Goal: Communication & Community: Answer question/provide support

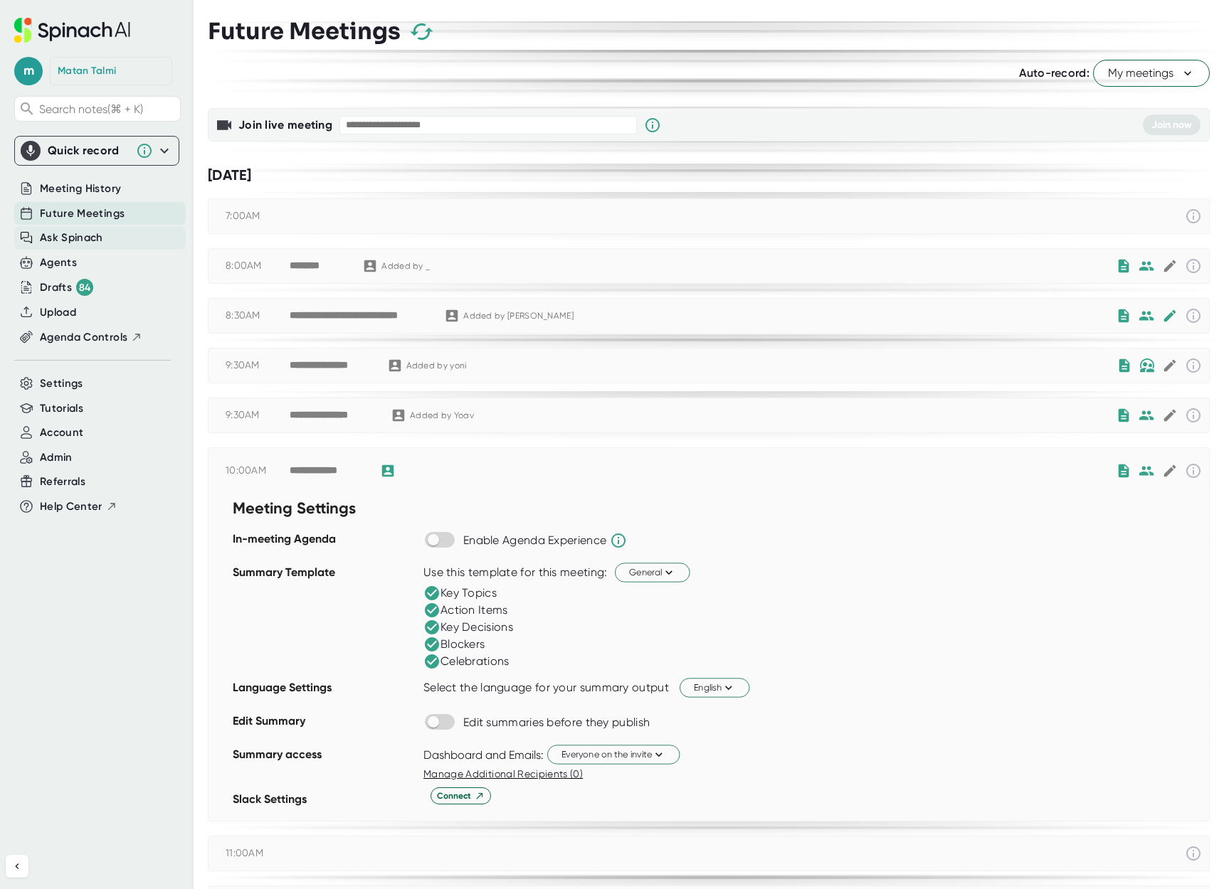
click at [58, 244] on span "Ask Spinach" at bounding box center [71, 238] width 63 height 16
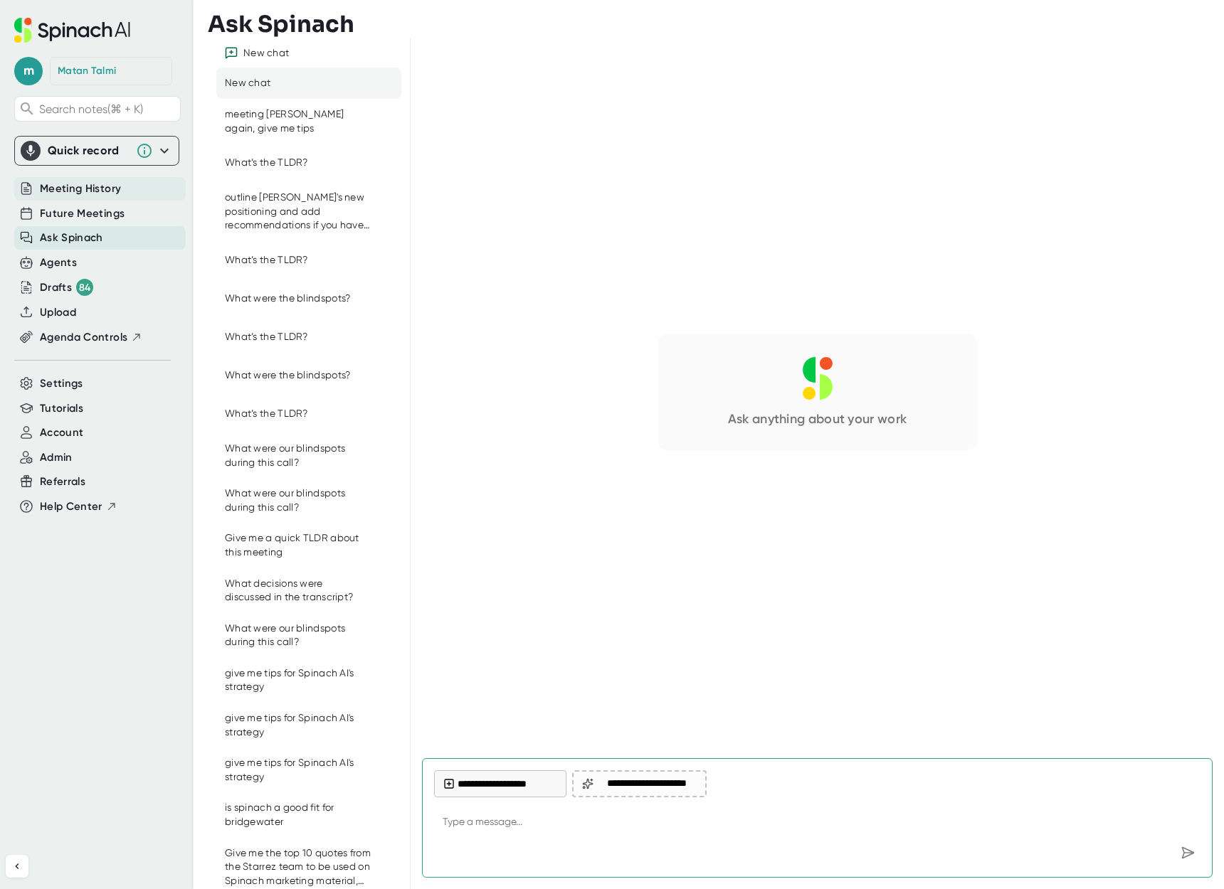
type textarea "x"
click at [86, 192] on span "Meeting History" at bounding box center [80, 189] width 81 height 16
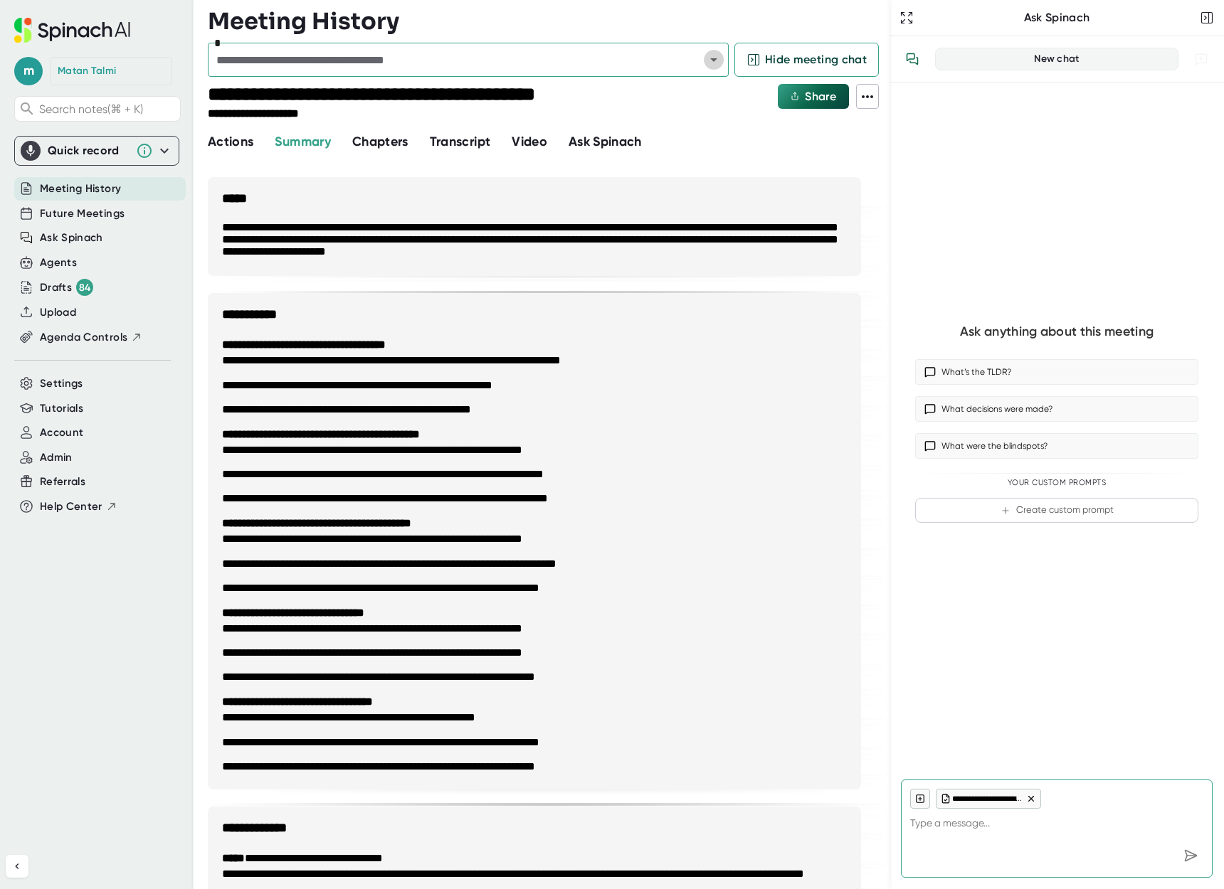
click at [705, 61] on icon "Open" at bounding box center [713, 59] width 17 height 17
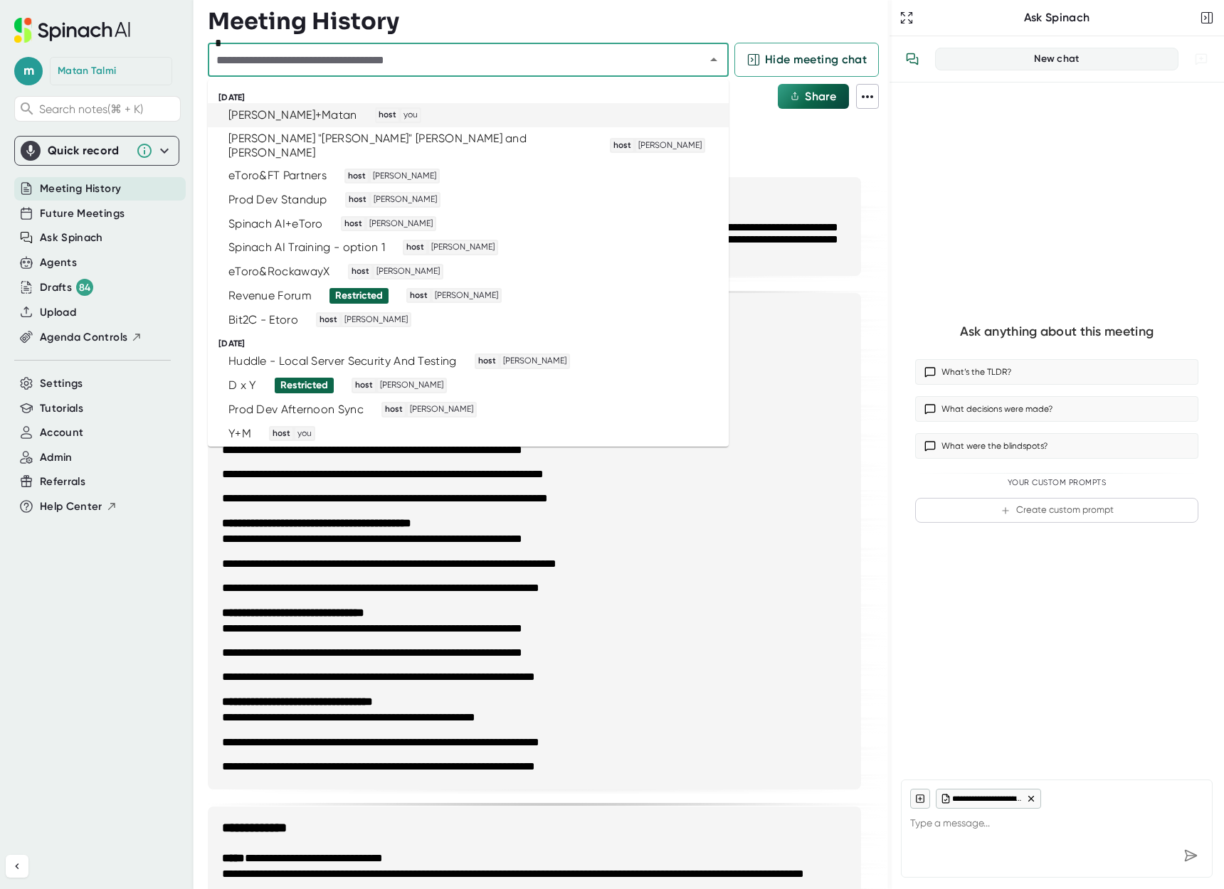
click at [401, 112] on span "you" at bounding box center [410, 115] width 18 height 13
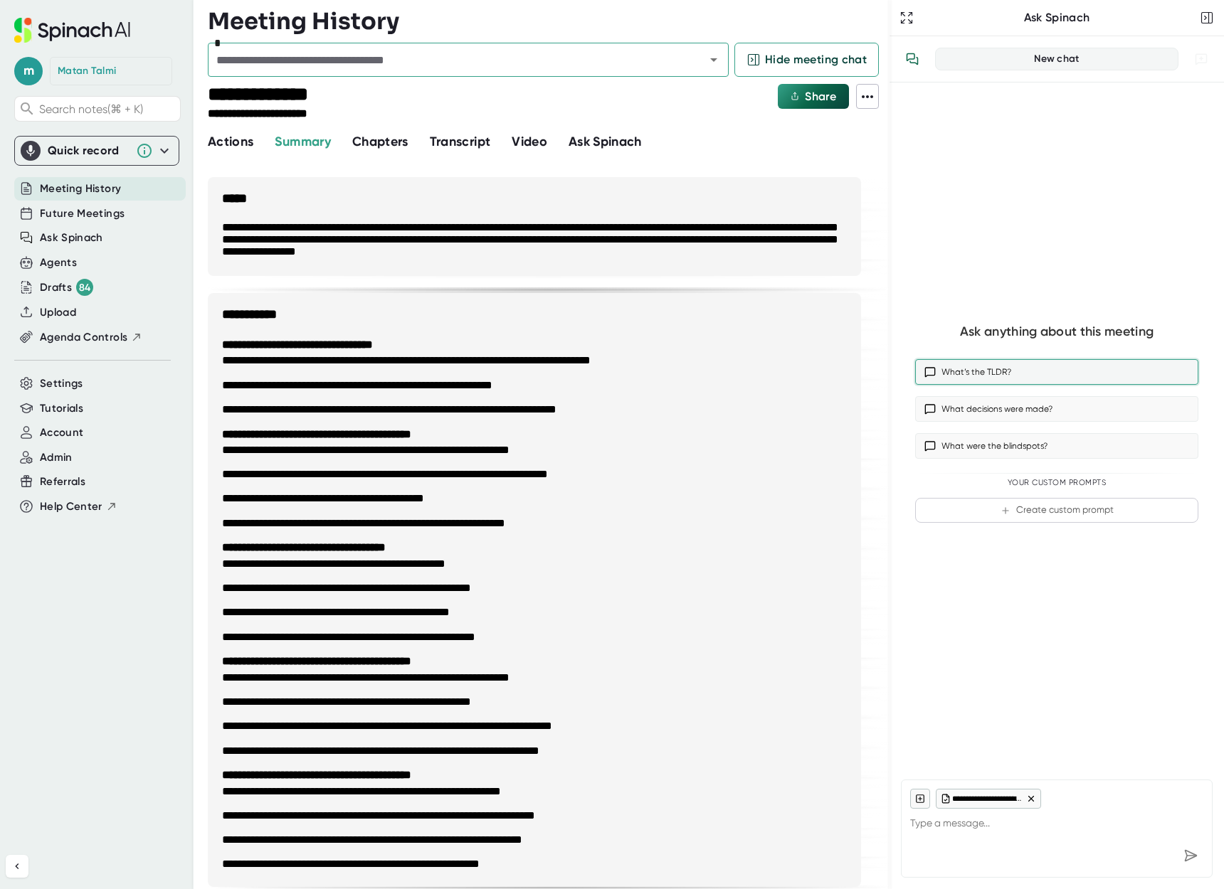
click at [979, 376] on button "What’s the TLDR?" at bounding box center [1056, 372] width 283 height 26
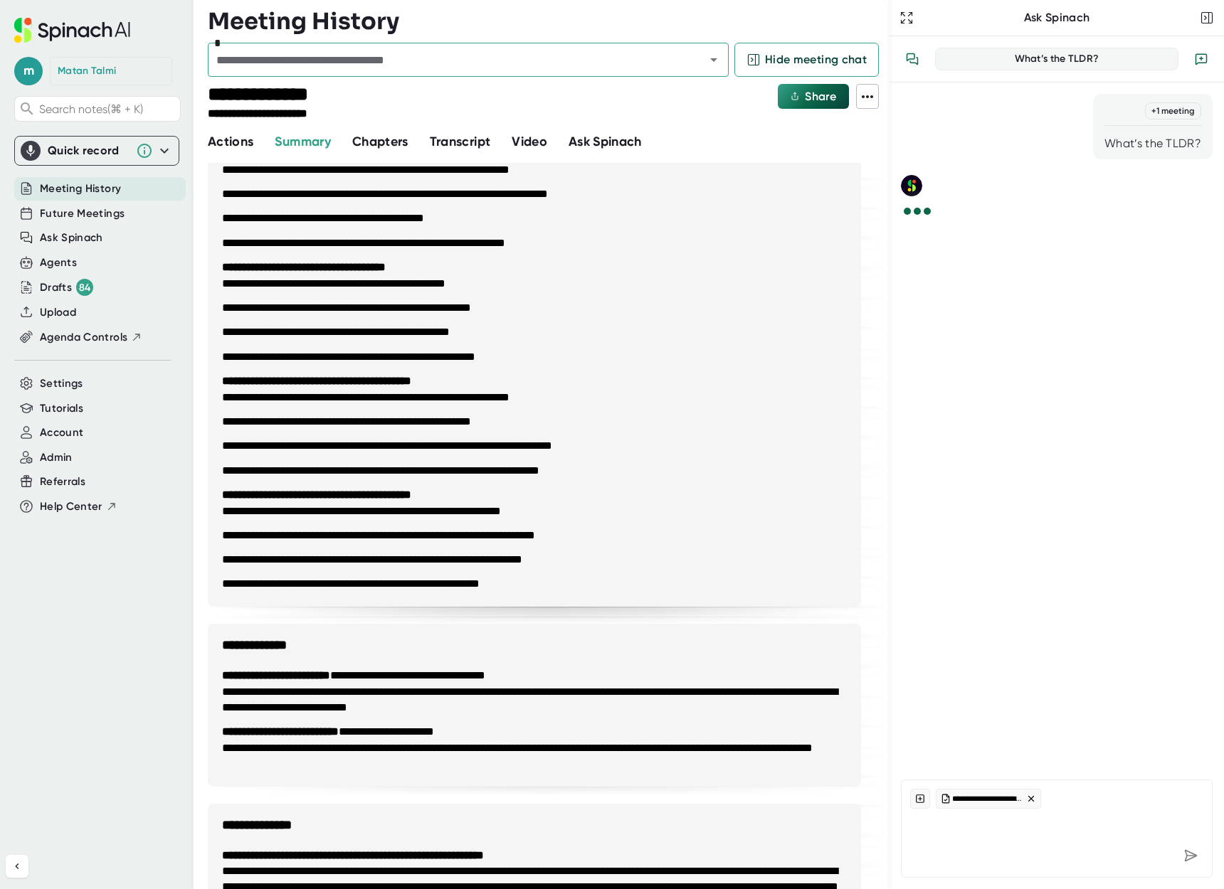
scroll to position [335, 0]
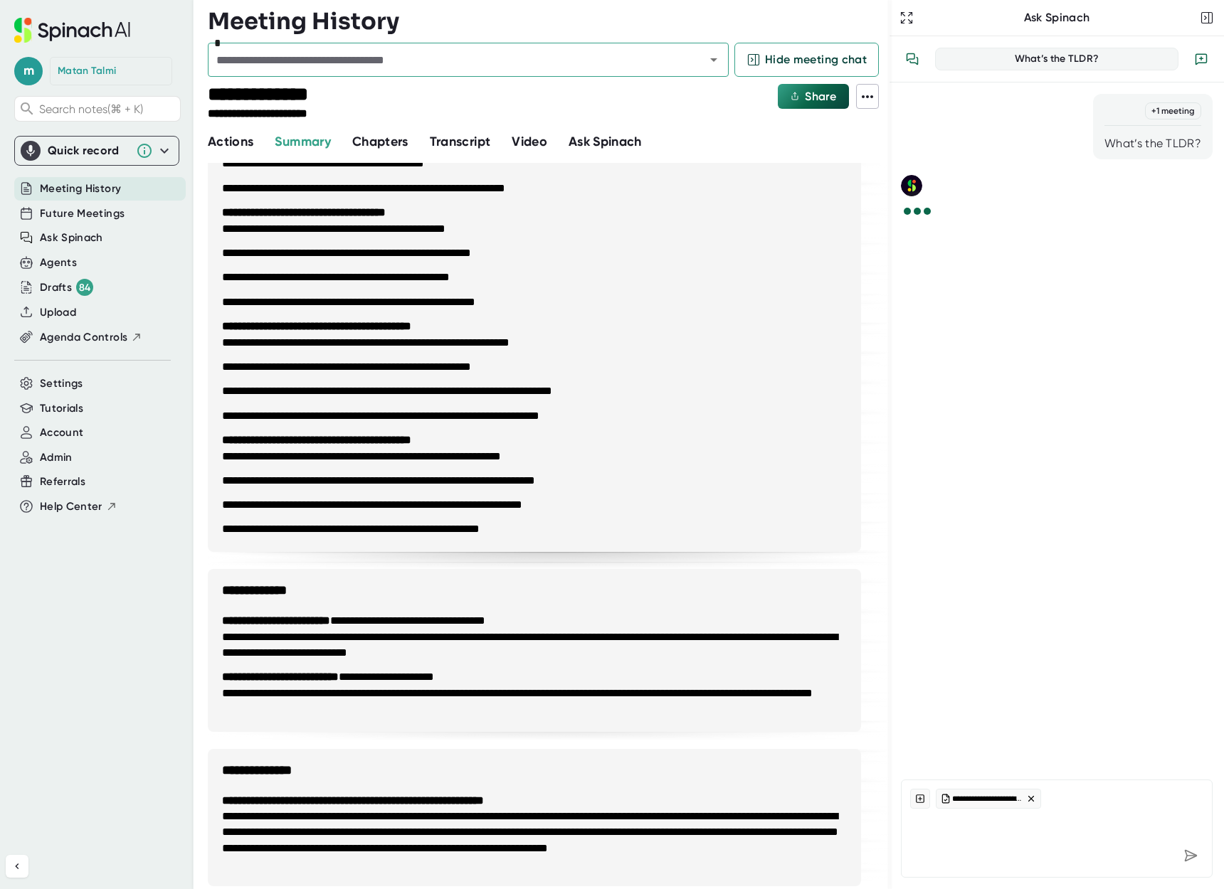
type textarea "x"
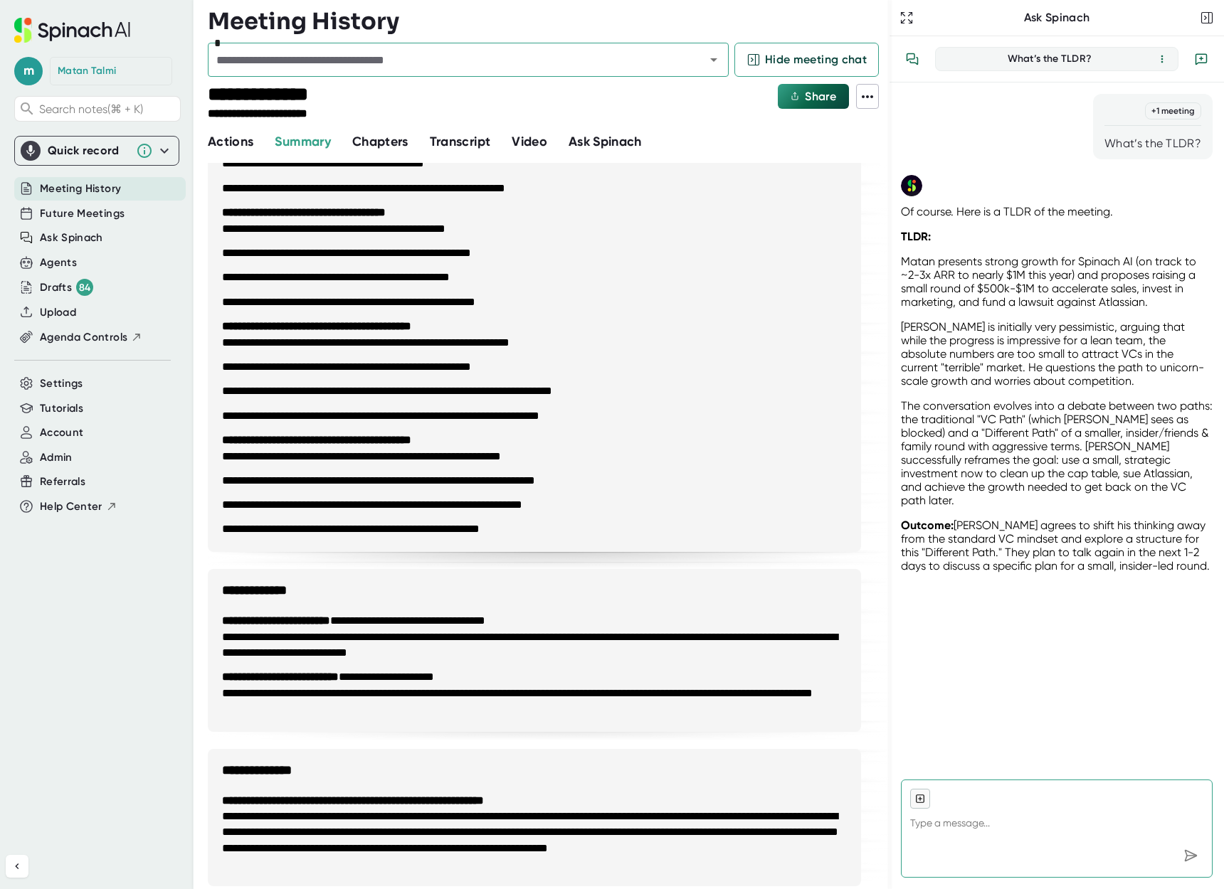
click at [945, 835] on textarea at bounding box center [1056, 826] width 293 height 34
type textarea "w"
type textarea "x"
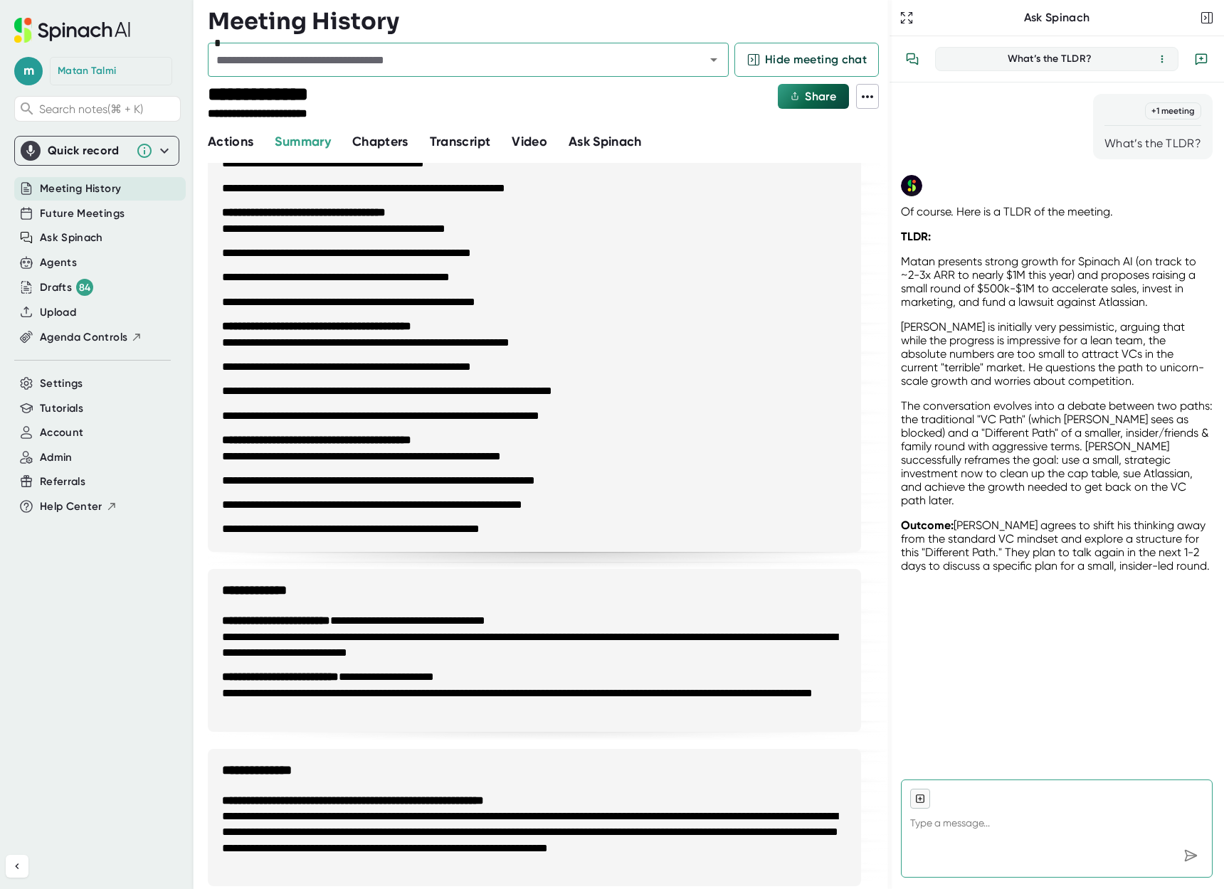
type textarea "s"
type textarea "x"
type textarea "su"
type textarea "x"
type textarea "sum"
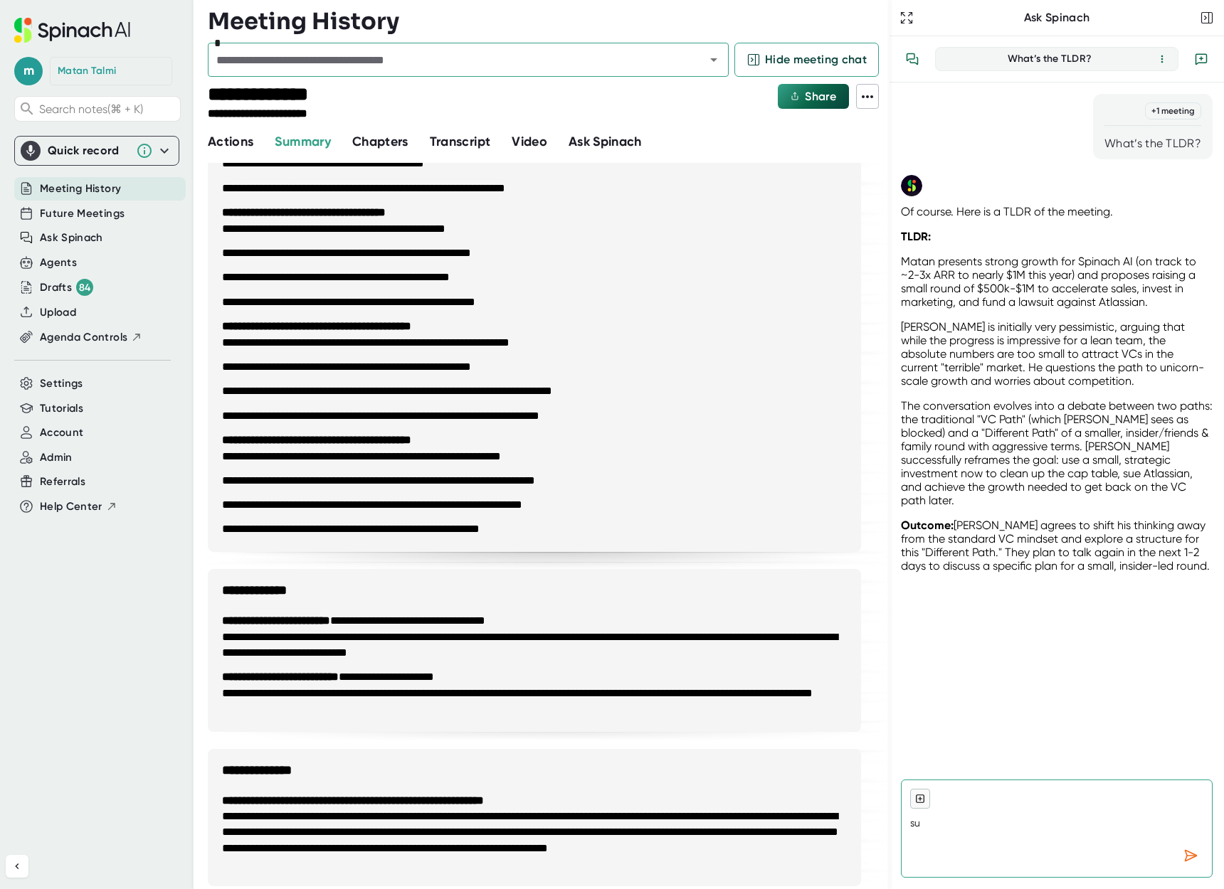
type textarea "x"
type textarea "summ"
type textarea "x"
type textarea "summm"
type textarea "x"
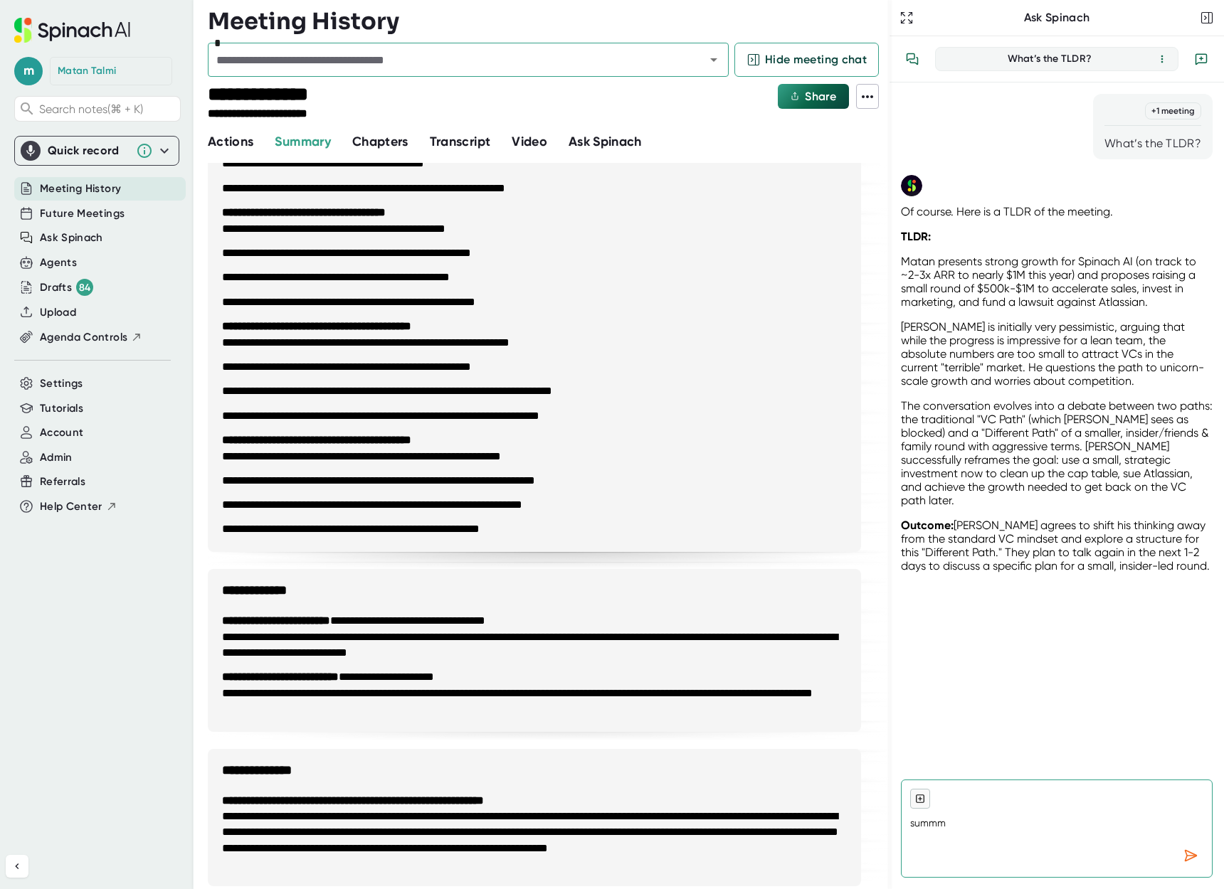
type textarea "summ"
type textarea "x"
type textarea "summa"
type textarea "x"
type textarea "[PERSON_NAME]"
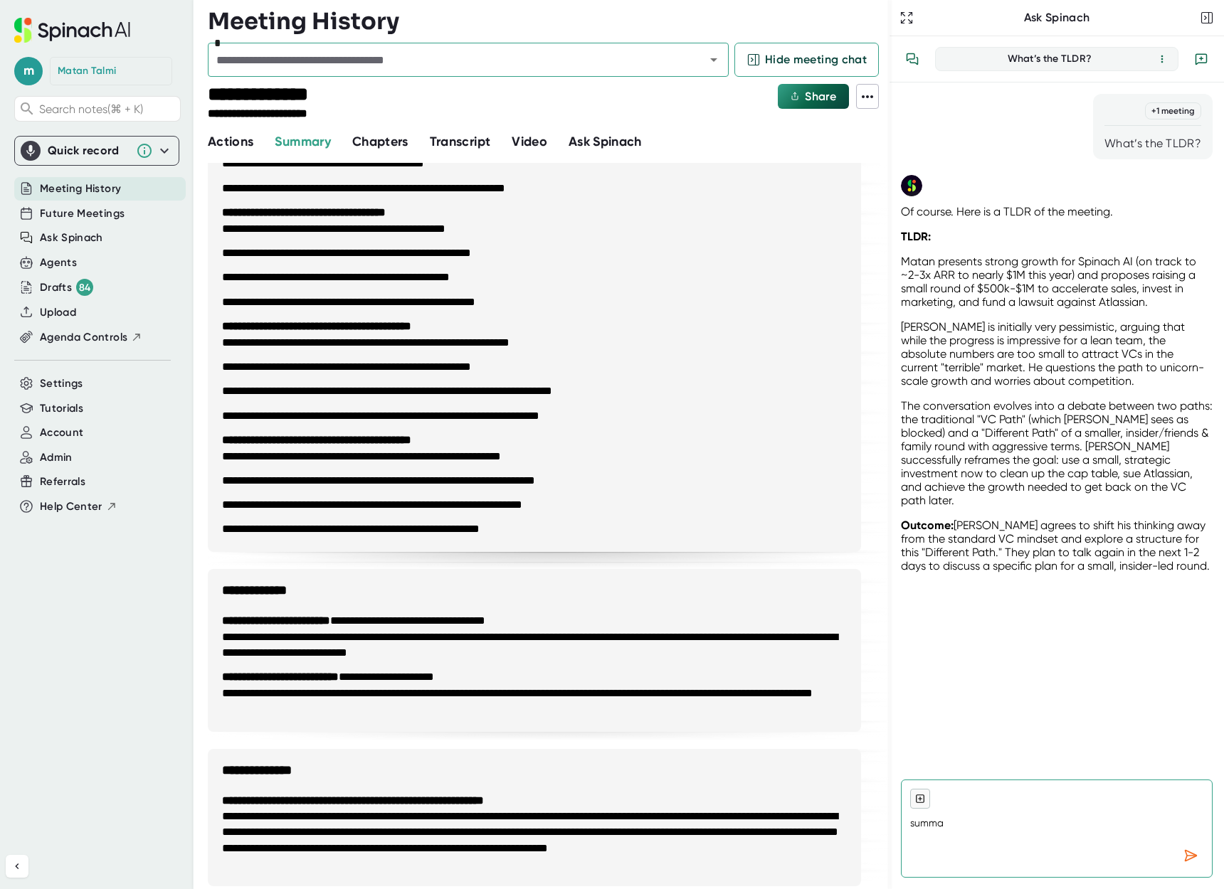
type textarea "x"
type textarea "summari"
type textarea "x"
type textarea "summariz"
type textarea "x"
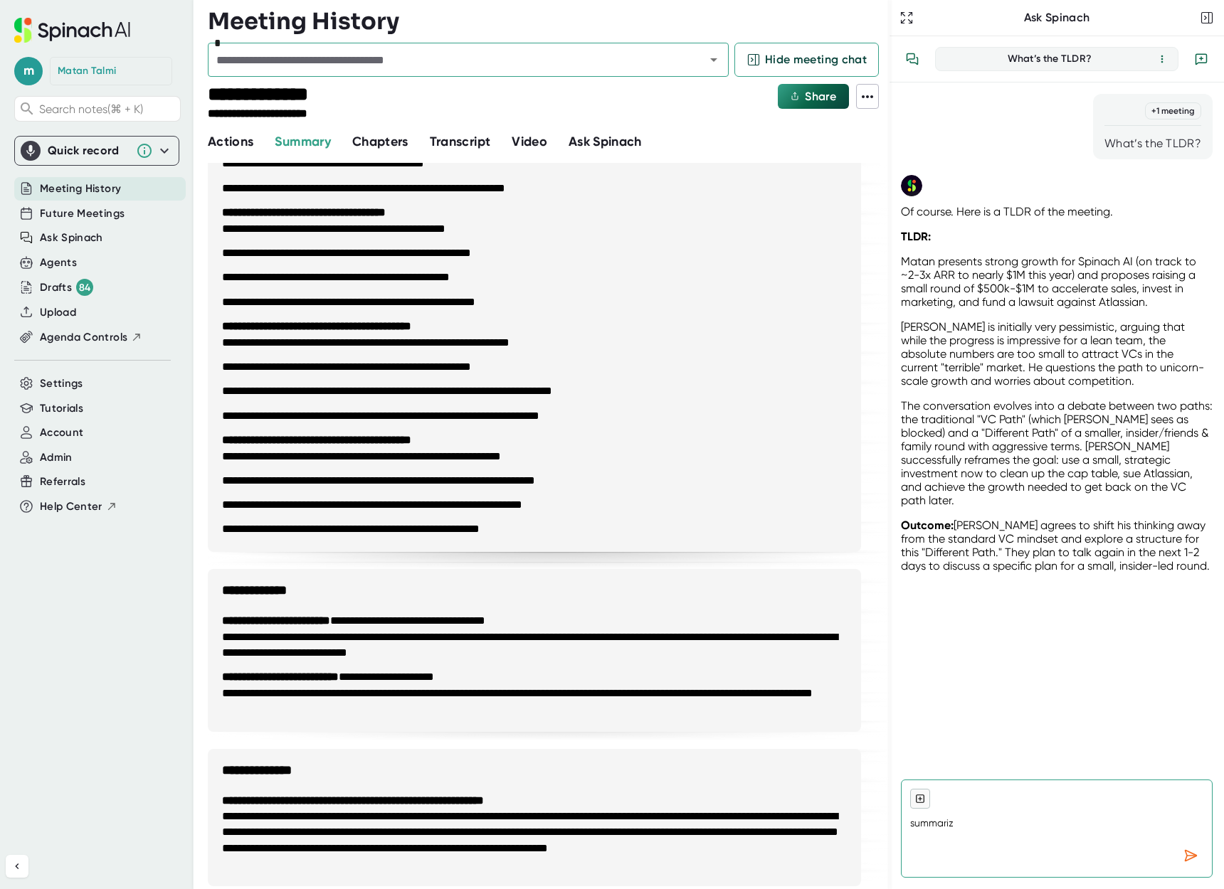
type textarea "summarize"
type textarea "x"
type textarea "summarize"
type textarea "x"
type textarea "summarize m"
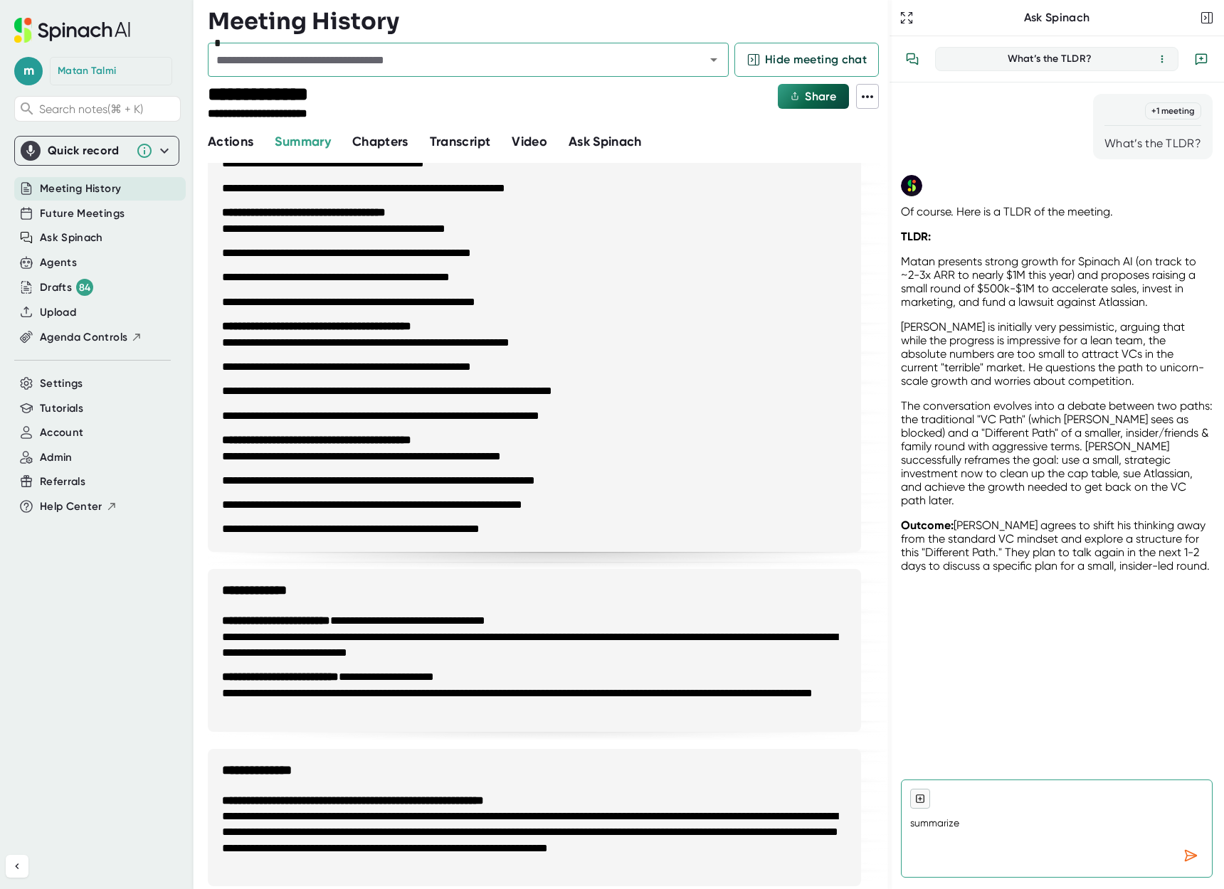
type textarea "x"
type textarea "summarize ma"
type textarea "x"
type textarea "summarize mat"
type textarea "x"
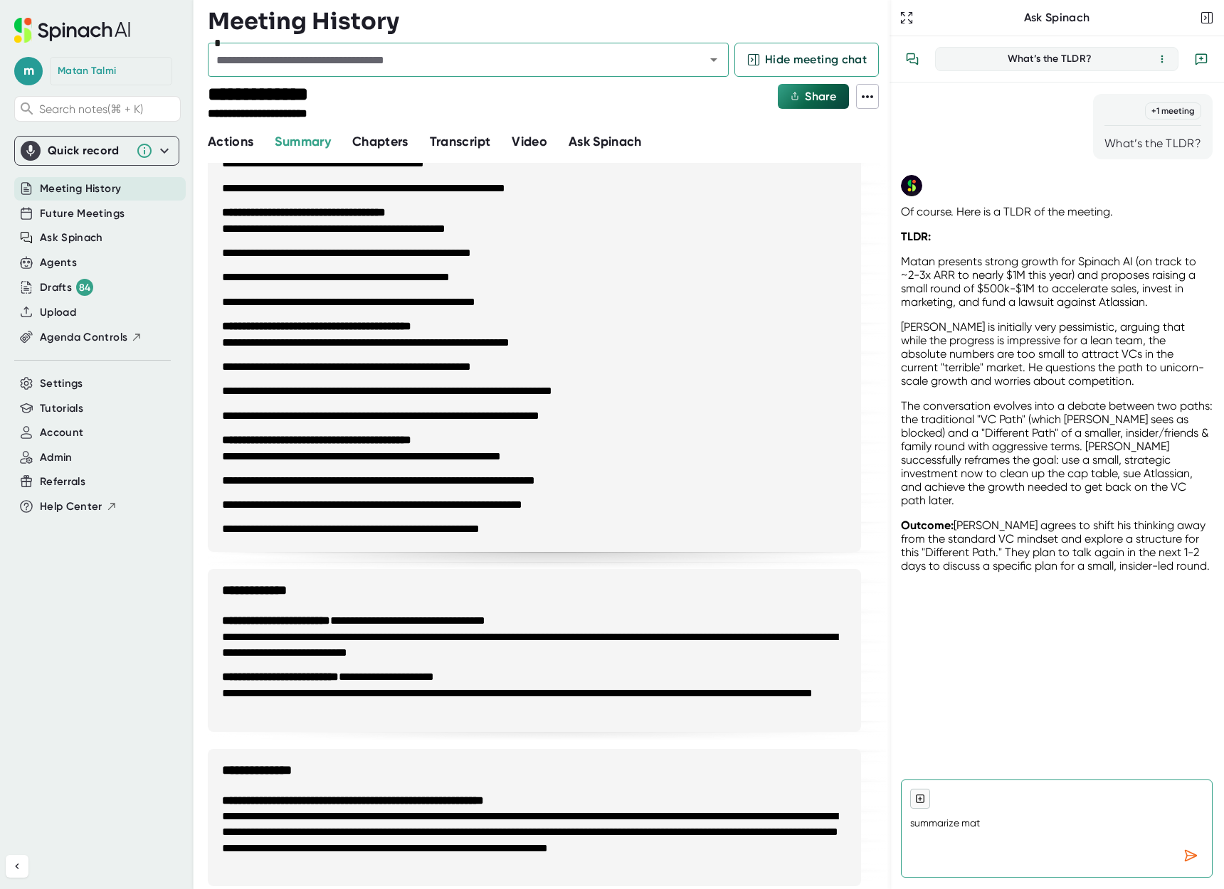
type textarea "summarize [PERSON_NAME]"
type textarea "x"
type textarea "summarize matan"
type textarea "x"
type textarea "summarize [PERSON_NAME]'"
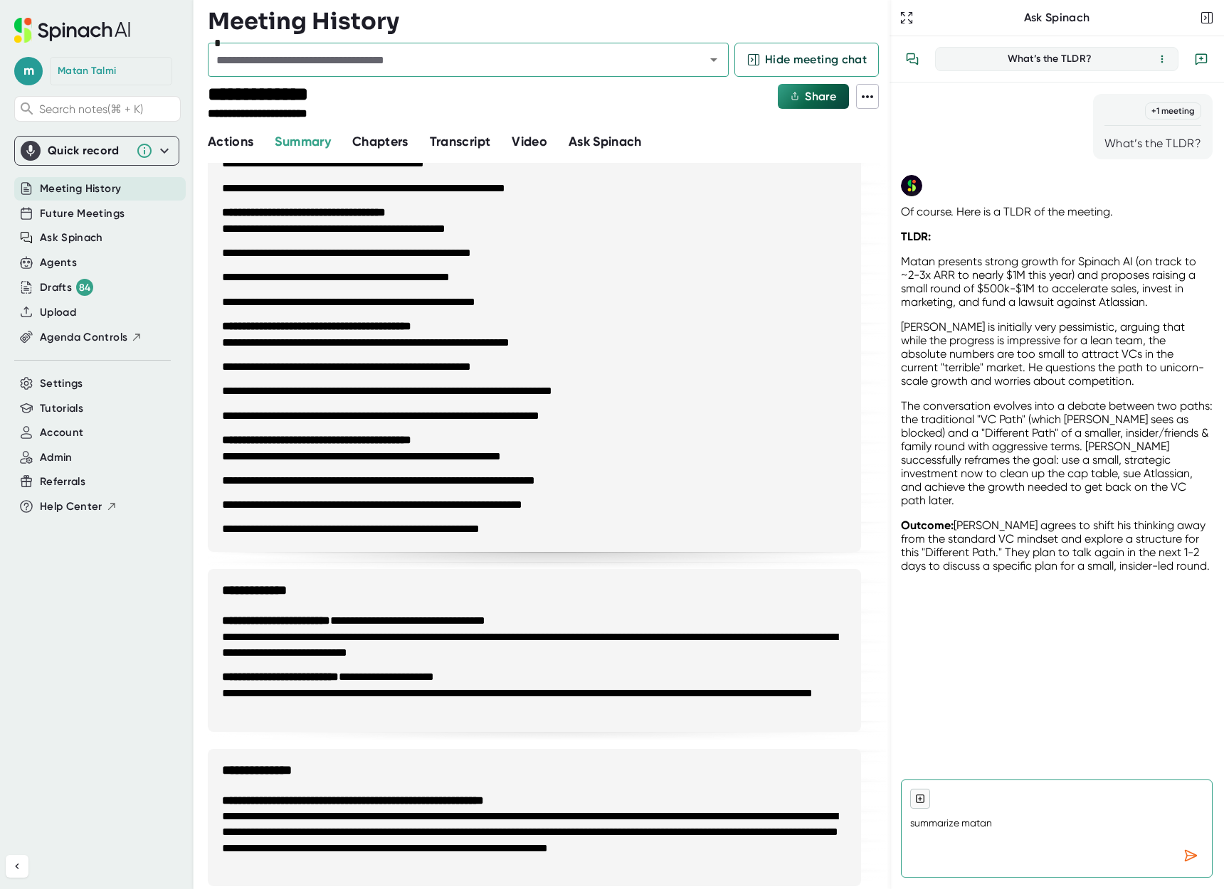
type textarea "x"
type textarea "summarize [PERSON_NAME]'s"
type textarea "x"
type textarea "summarize [PERSON_NAME]'s"
type textarea "x"
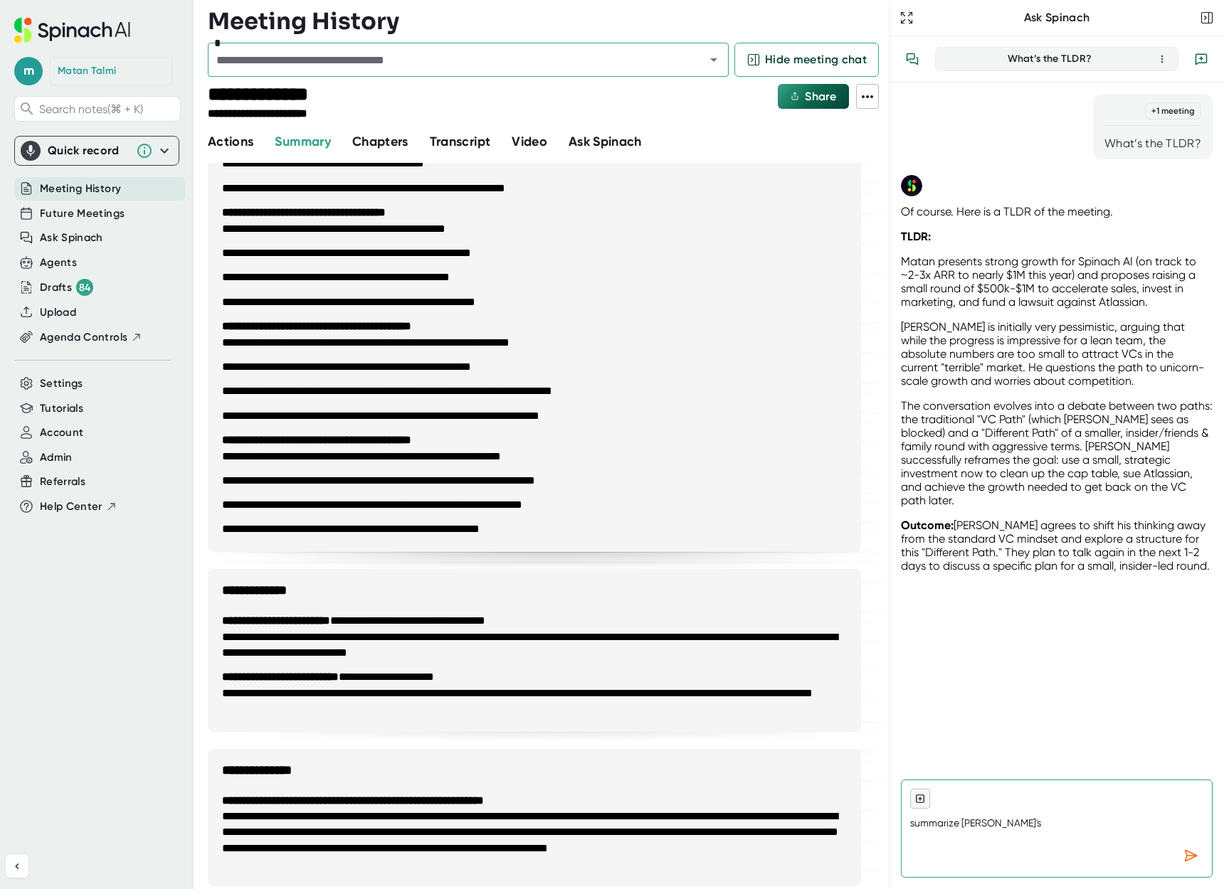
type textarea "summarize [PERSON_NAME]'s k"
type textarea "x"
type textarea "summarize [PERSON_NAME]"
type textarea "x"
type textarea "summarize [PERSON_NAME]'s key"
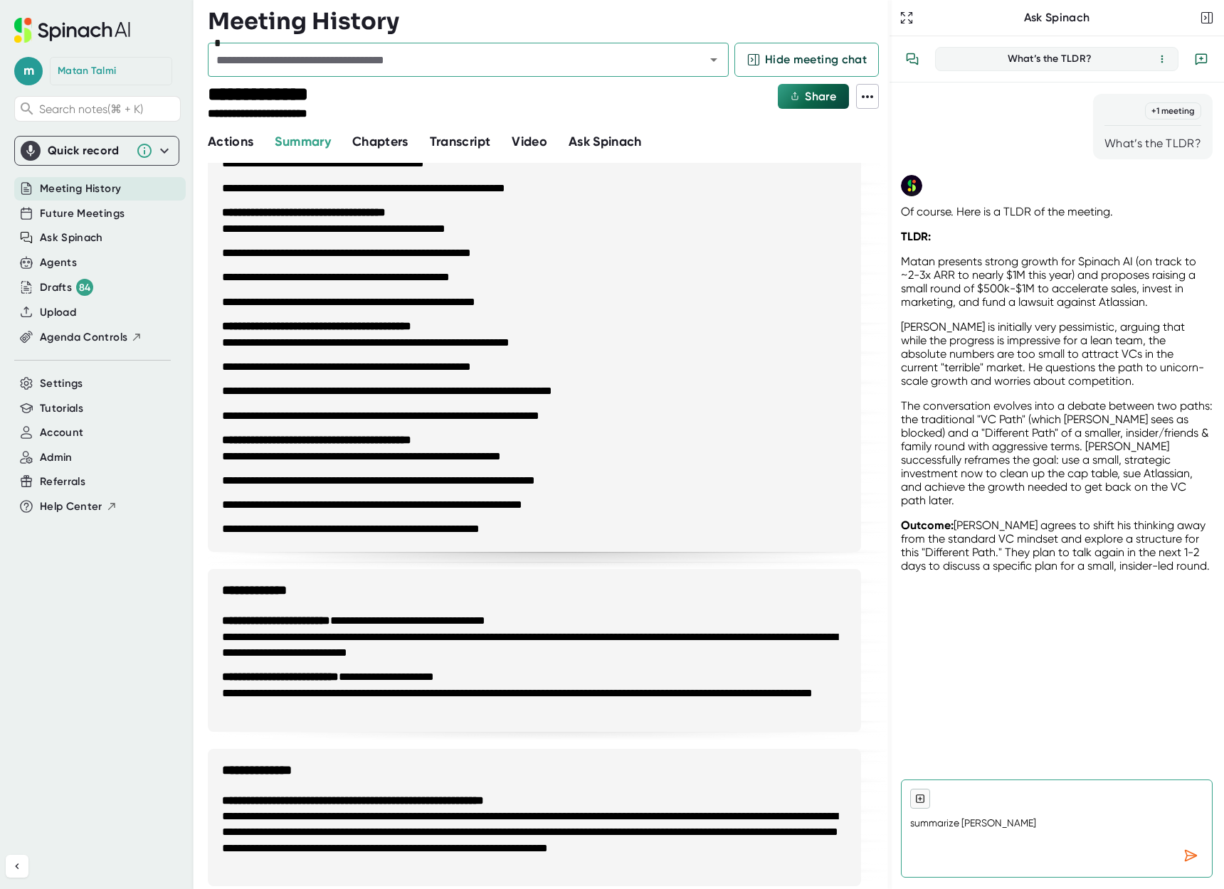
type textarea "x"
type textarea "summarize [PERSON_NAME]'s key"
type textarea "x"
type textarea "summarize [PERSON_NAME]'s key a"
type textarea "x"
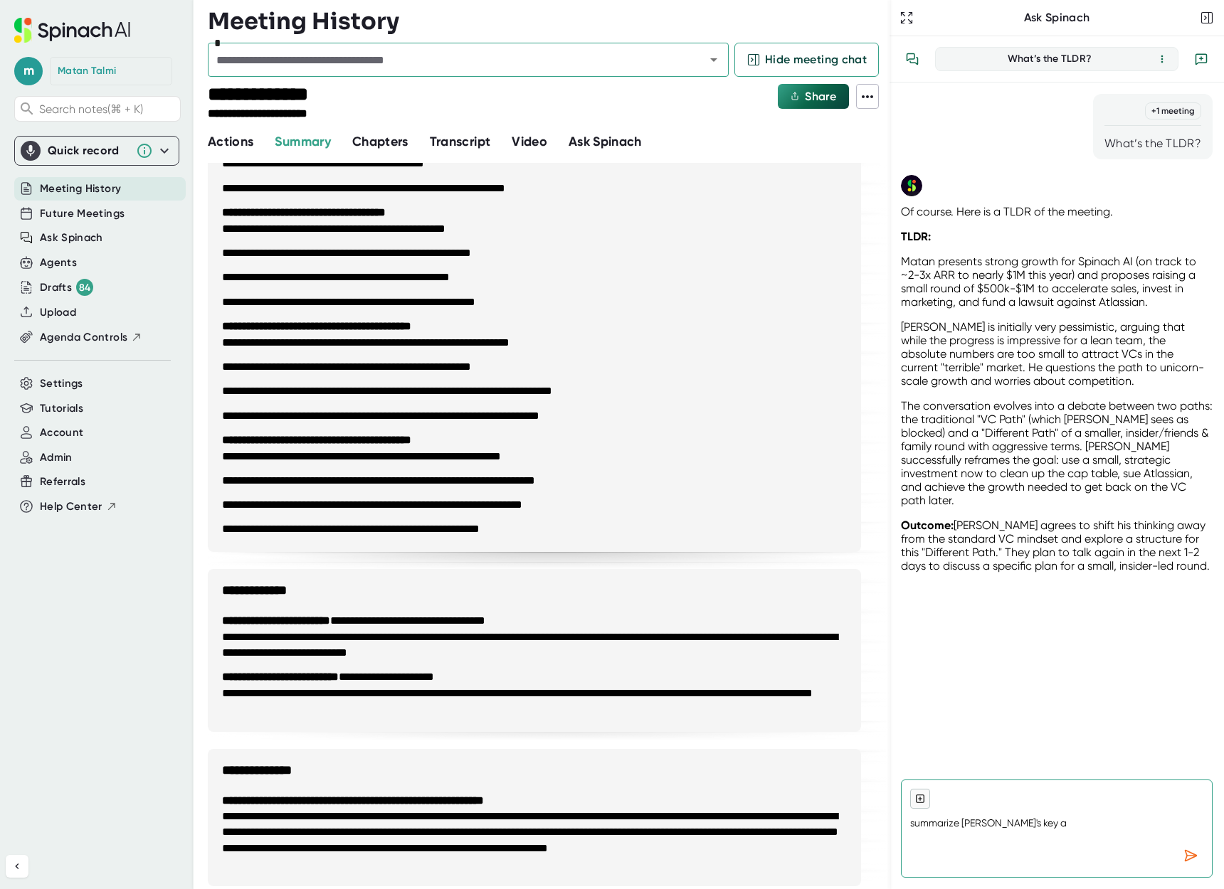
type textarea "summarize [PERSON_NAME]'s key ar"
type textarea "x"
type textarea "summarize [PERSON_NAME]'s key arg"
type textarea "x"
type textarea "summarize [PERSON_NAME]'s key argu"
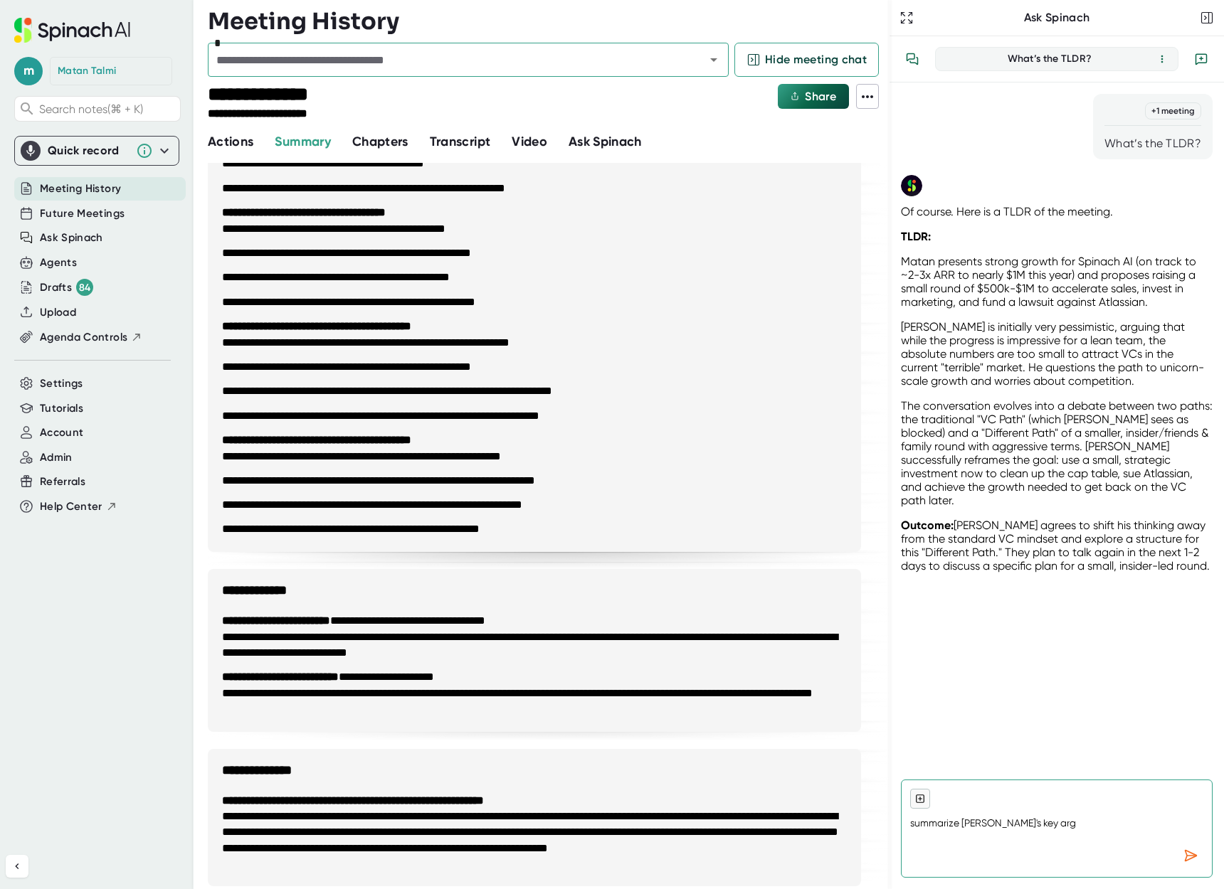
type textarea "x"
type textarea "summarize [PERSON_NAME]'s key argum"
type textarea "x"
type textarea "summarize [PERSON_NAME]'s key argume"
type textarea "x"
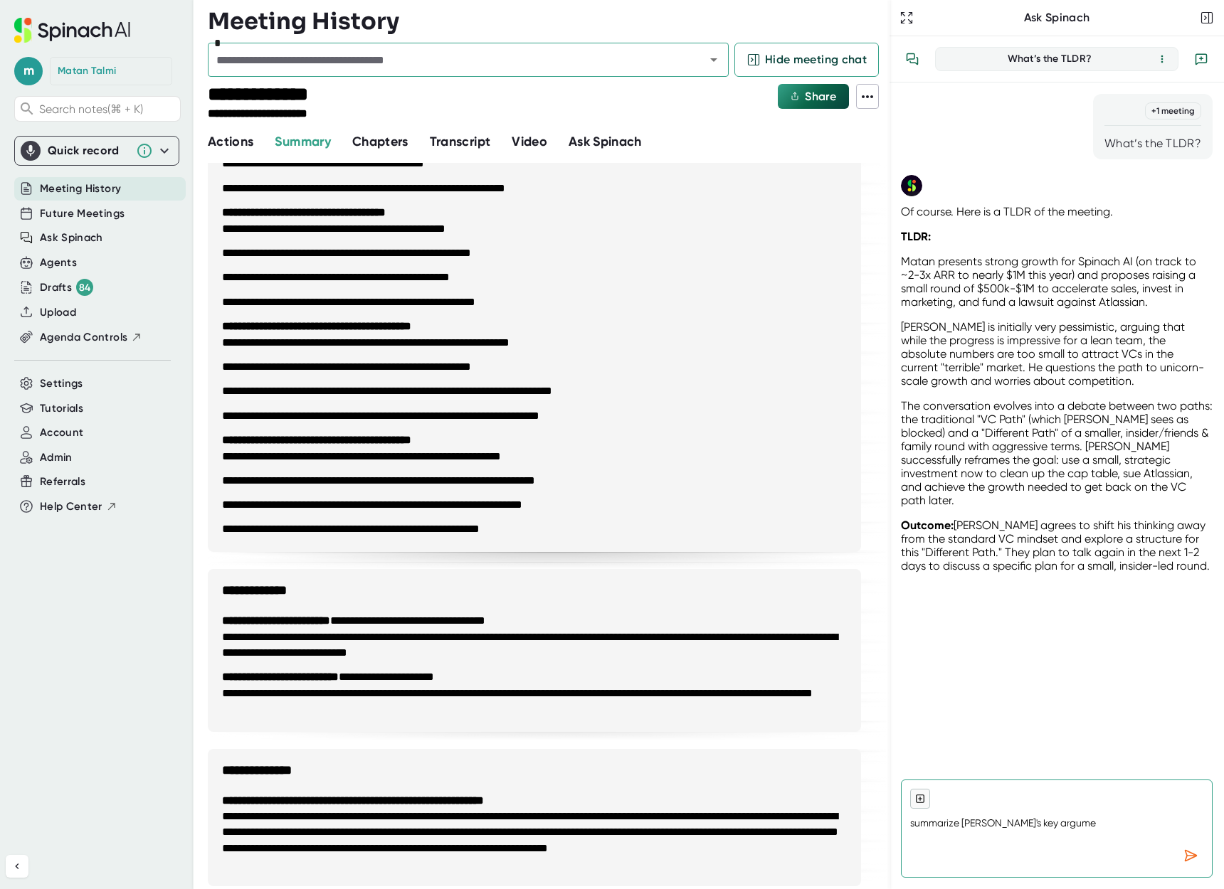
type textarea "summarize [PERSON_NAME]'s key argumen"
type textarea "x"
type textarea "summarize [PERSON_NAME]'s key argument"
type textarea "x"
type textarea "summarize [PERSON_NAME]'s key arguments"
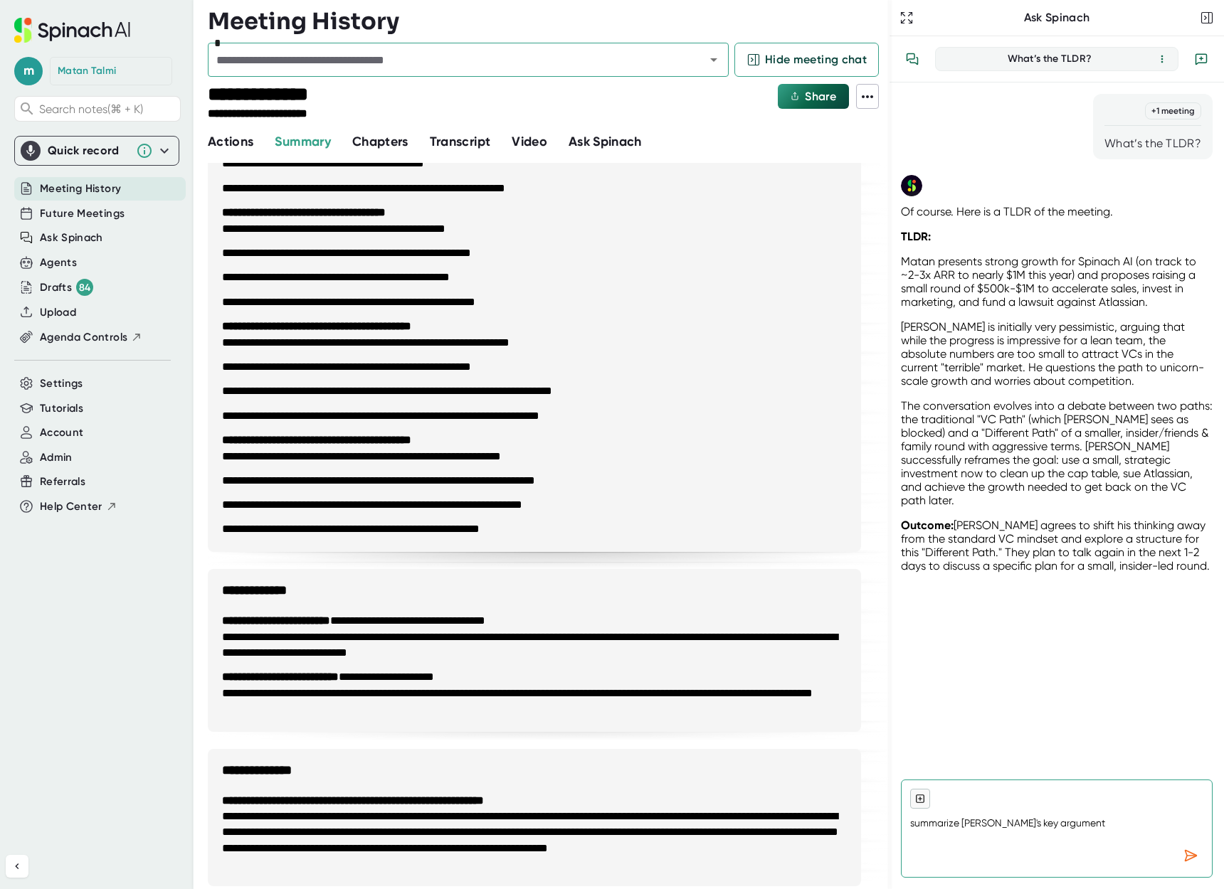
type textarea "x"
type textarea "summarize [PERSON_NAME]'s key arguments"
type textarea "x"
type textarea "summarize [PERSON_NAME]'s key arguments a"
type textarea "x"
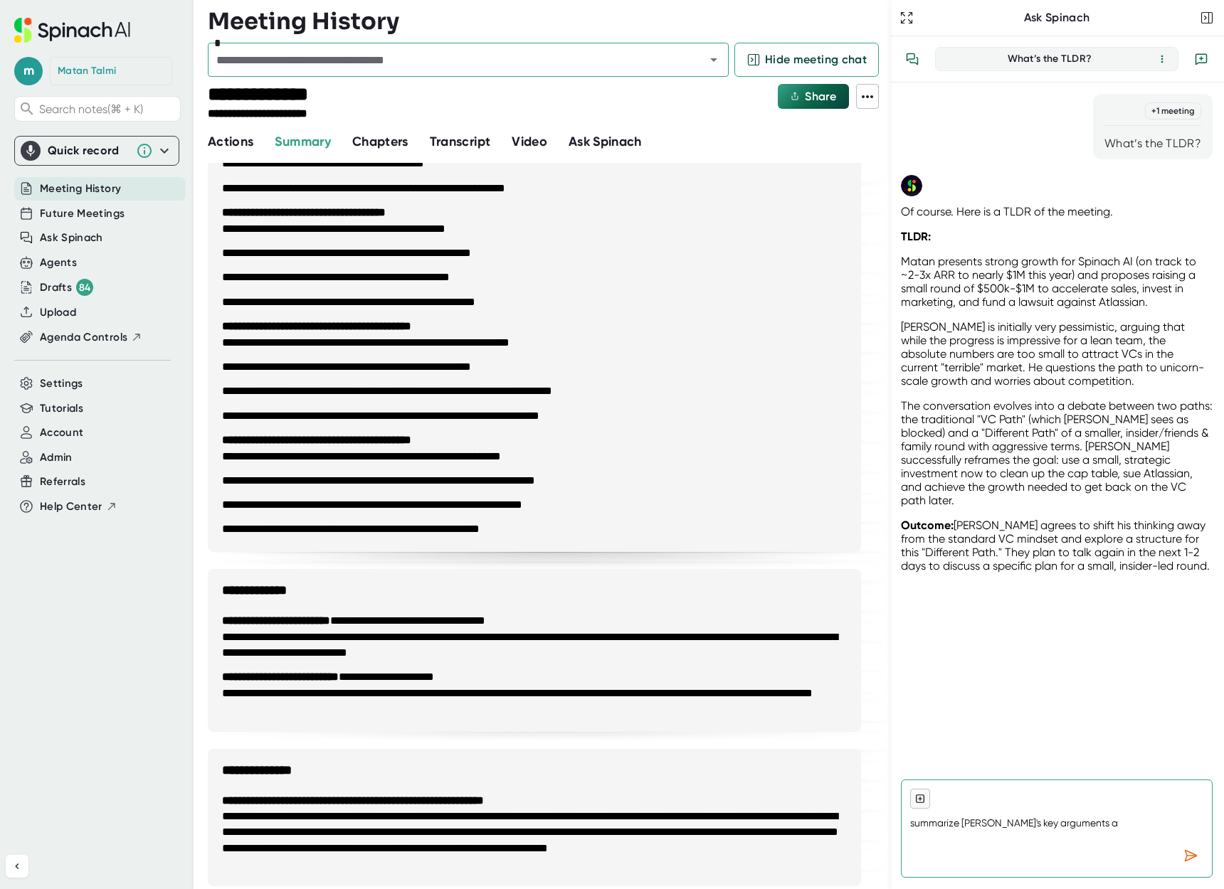
type textarea "summarize [PERSON_NAME]'s key arguments an"
type textarea "x"
type textarea "summarize [PERSON_NAME]'s key arguments and"
type textarea "x"
type textarea "summarize [PERSON_NAME]'s key arguments and"
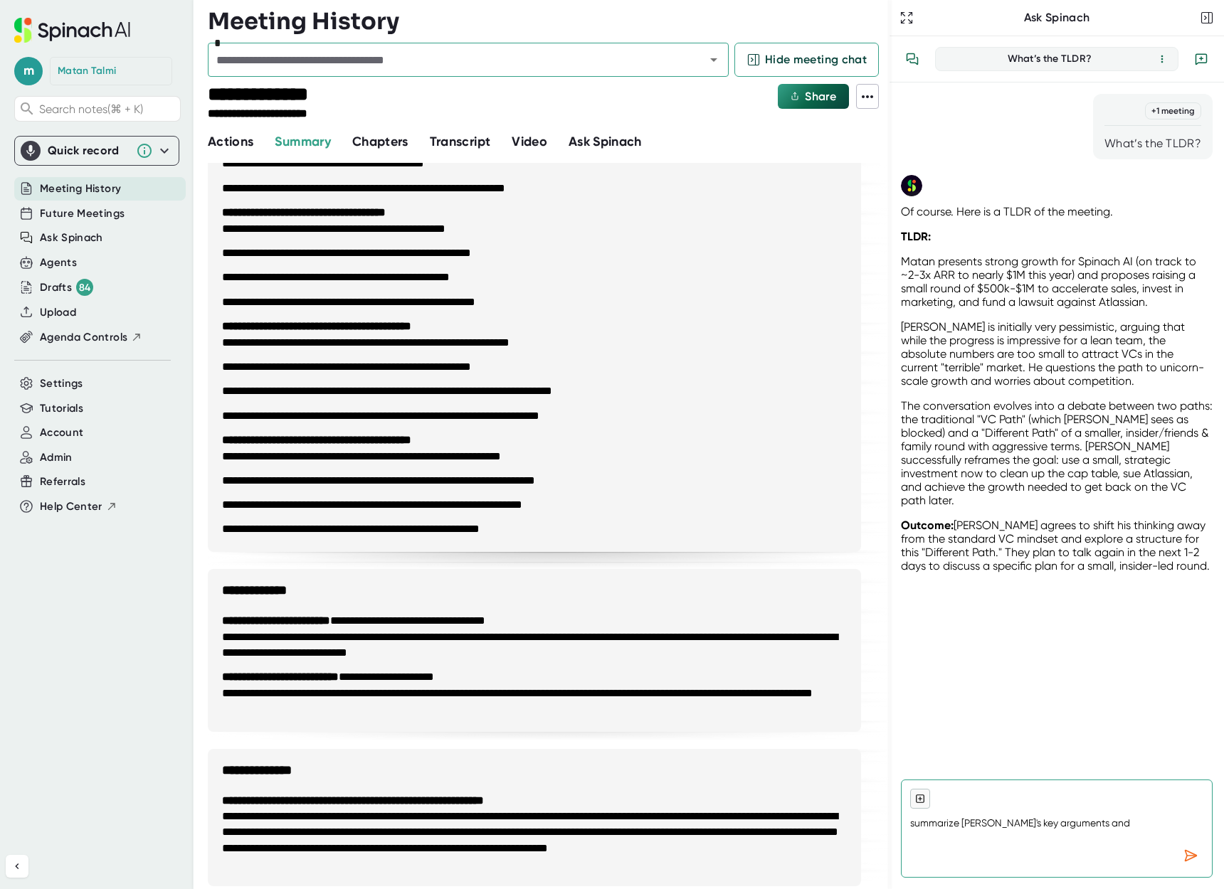
type textarea "x"
type textarea "summarize [PERSON_NAME]'s key arguments and s"
type textarea "x"
type textarea "summarize [PERSON_NAME]'s key arguments and su"
type textarea "x"
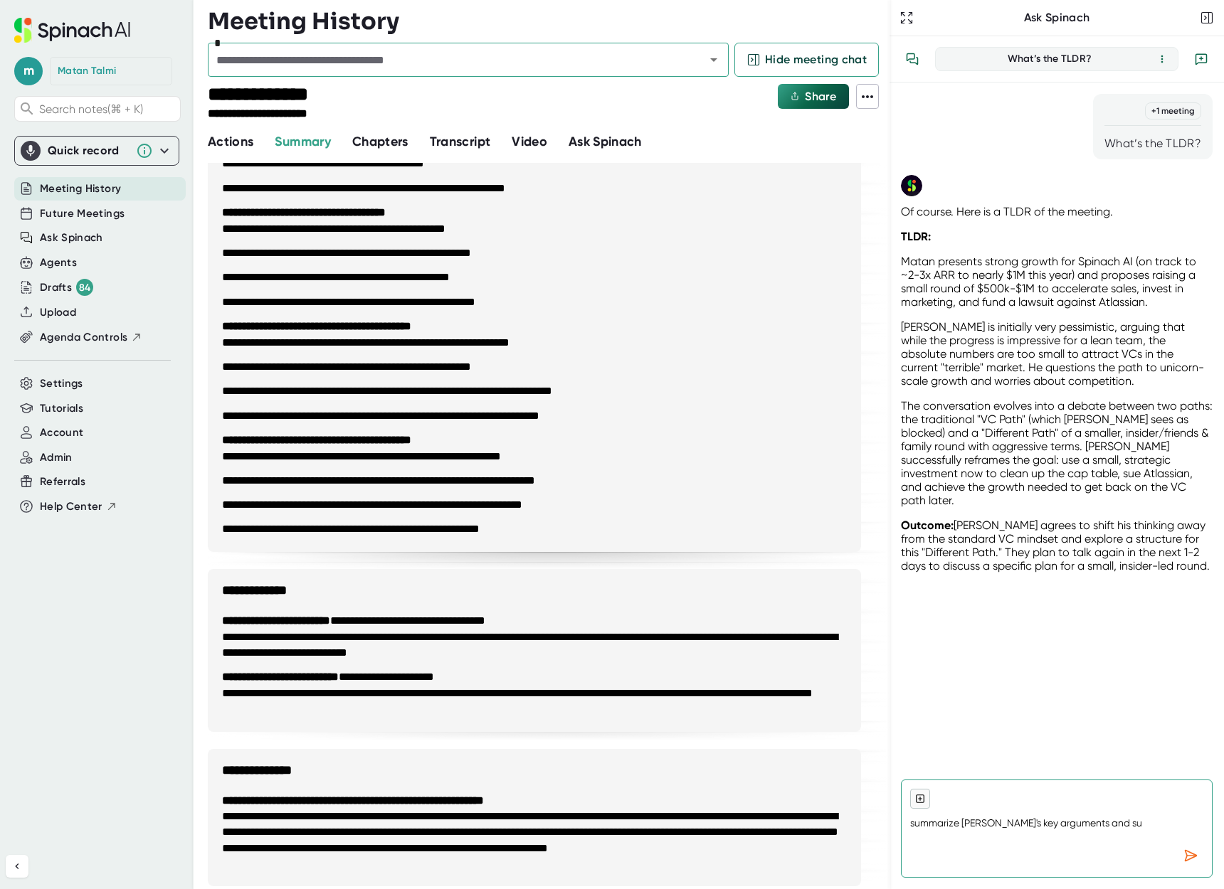
type textarea "summarize [PERSON_NAME]'s key arguments and sug"
type textarea "x"
type textarea "summarize [PERSON_NAME]'s key arguments and [PERSON_NAME]"
type textarea "x"
type textarea "summarize [PERSON_NAME]'s key arguments and sugge"
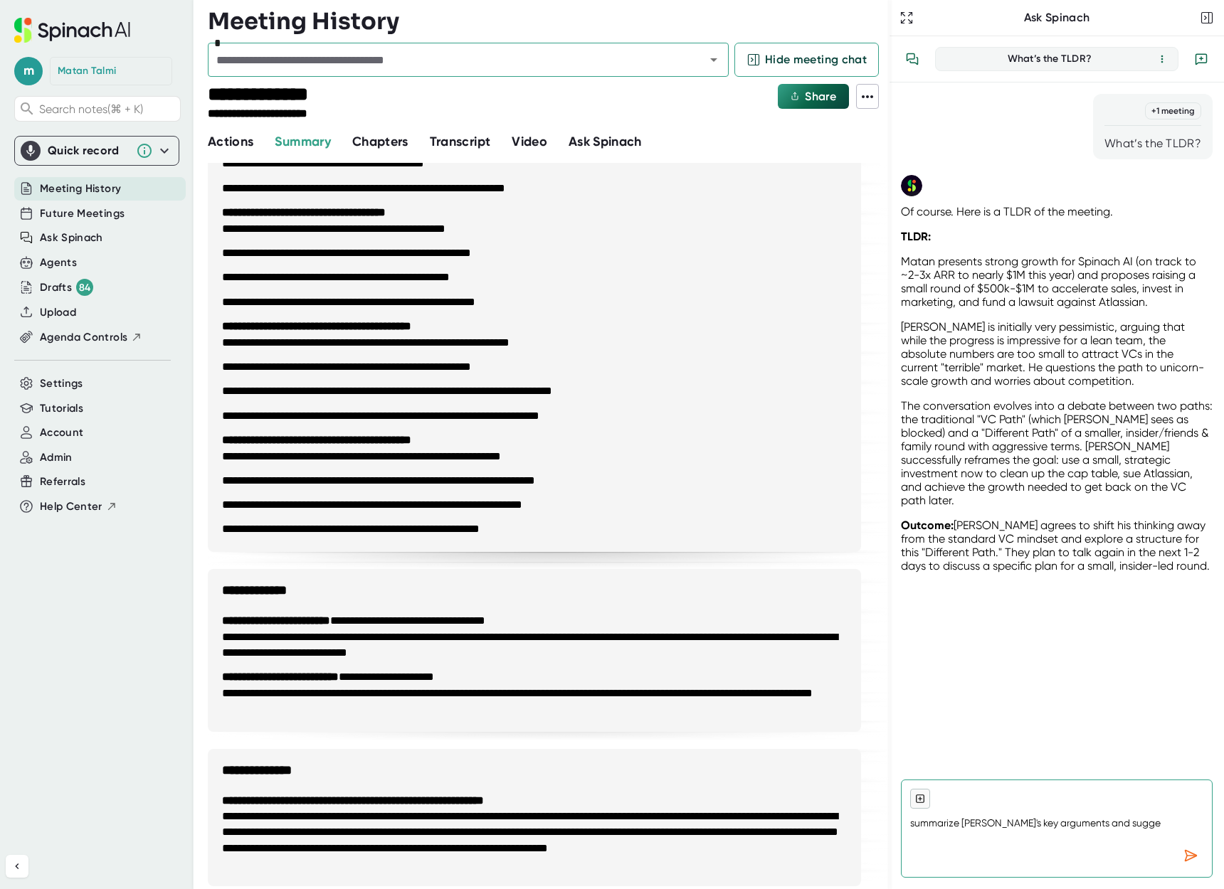
type textarea "x"
type textarea "summarize [PERSON_NAME]'s key arguments and sugges"
type textarea "x"
type textarea "summarize [PERSON_NAME]'s key arguments and suggest"
type textarea "x"
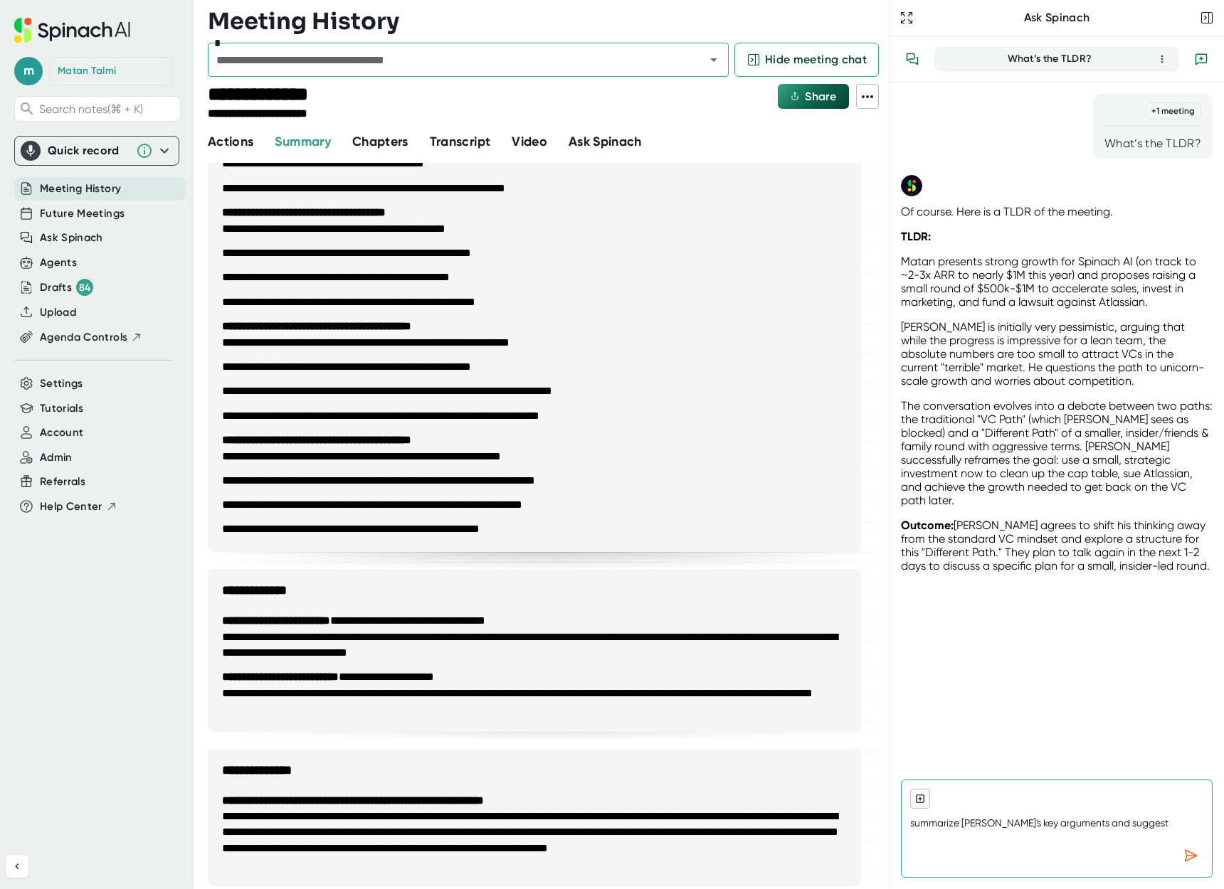
type textarea "summarize [PERSON_NAME]'s key arguments and suggest"
type textarea "x"
type textarea "summarize [PERSON_NAME]'s key arguments and suggest w"
type textarea "x"
type textarea "summarize [PERSON_NAME]'s key arguments and suggest wa"
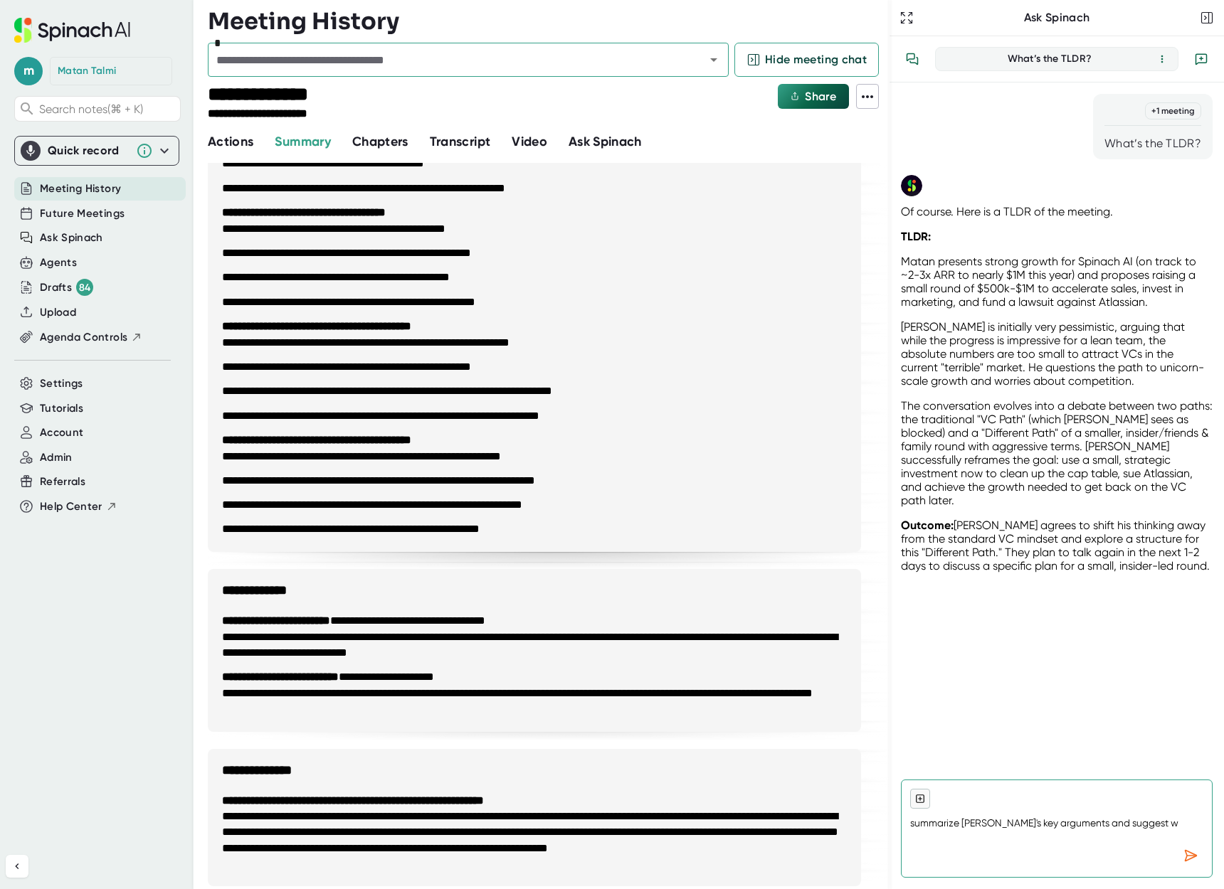
type textarea "x"
type textarea "summarize [PERSON_NAME]'s key arguments and suggest way"
type textarea "x"
type textarea "summarize [PERSON_NAME]'s key arguments and suggest ways"
type textarea "x"
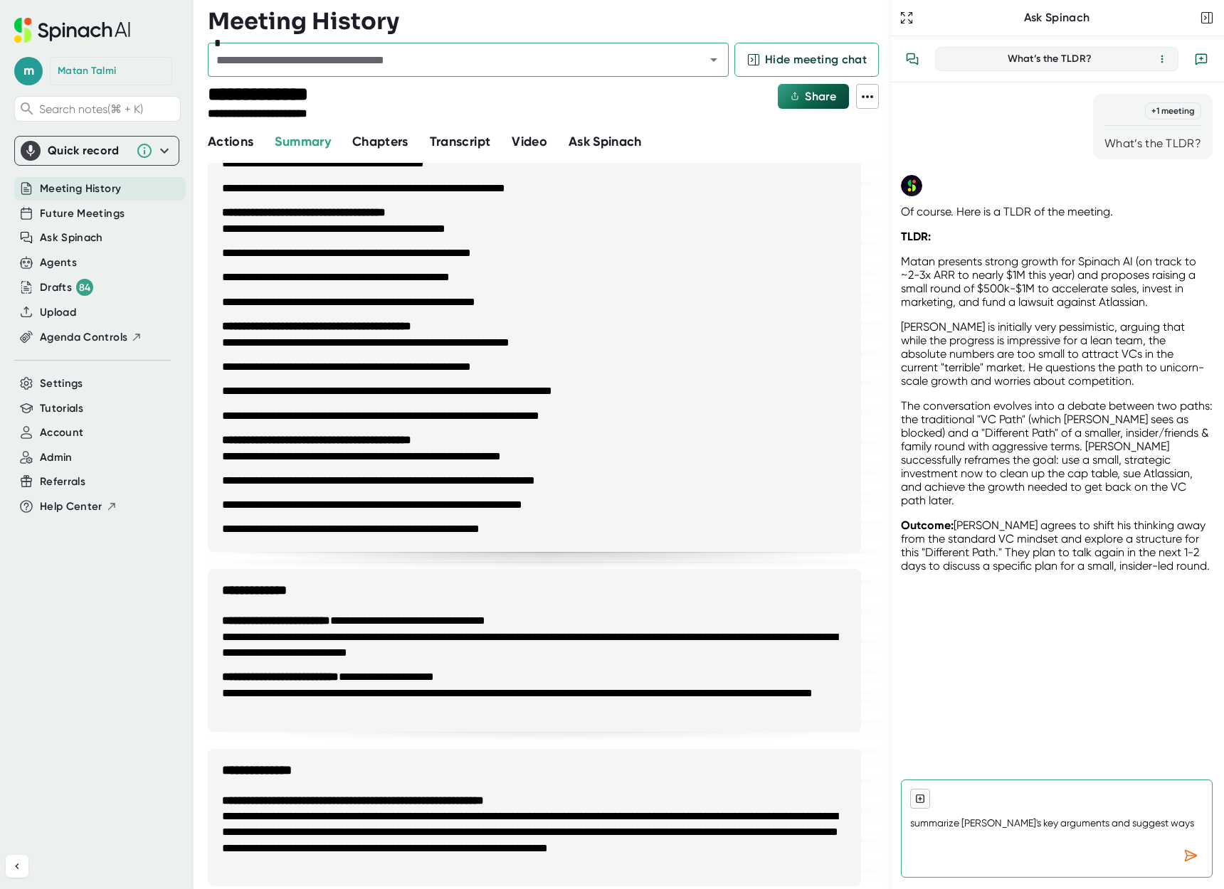
type textarea "summarize [PERSON_NAME]'s key arguments and suggest ways"
type textarea "x"
type textarea "summarize [PERSON_NAME]'s key arguments and suggest ways t"
type textarea "x"
type textarea "summarize [PERSON_NAME]'s key arguments and suggest ways to"
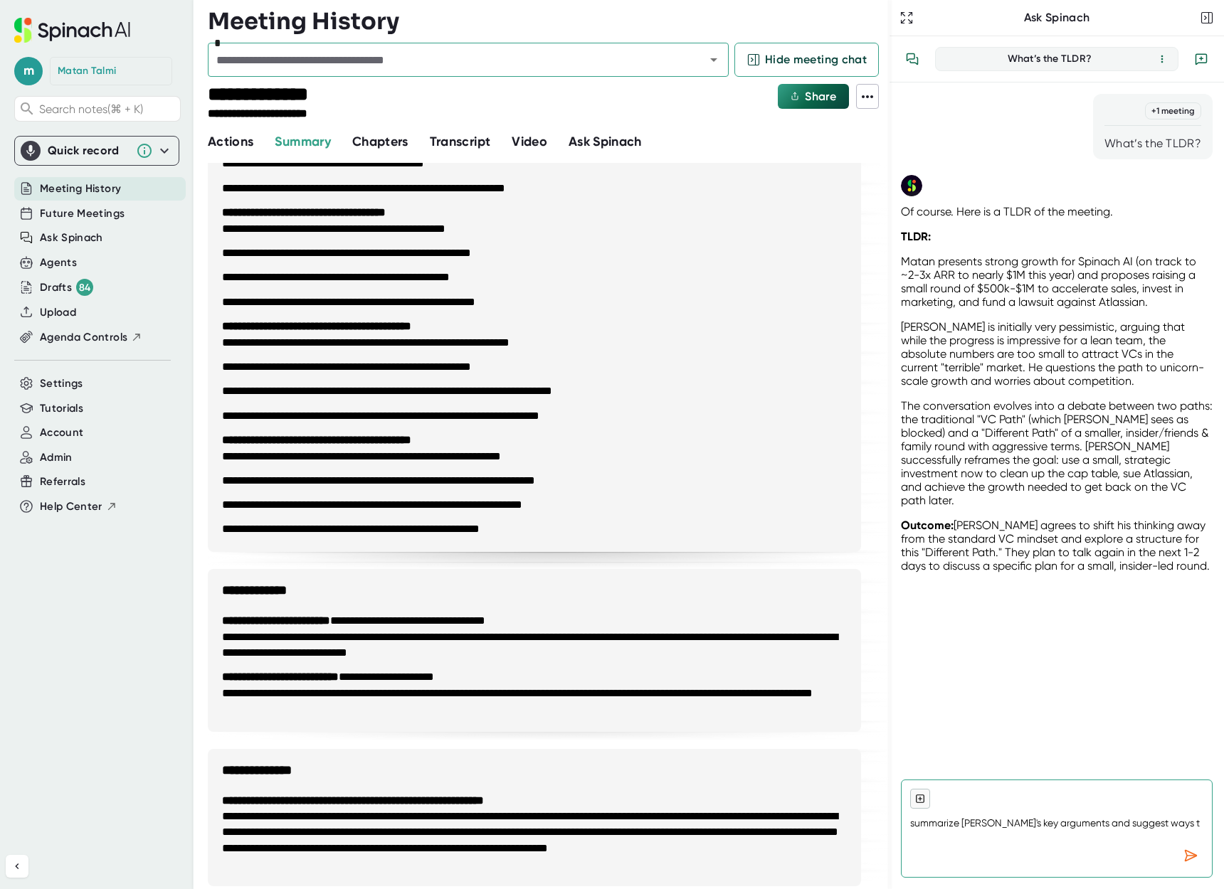
type textarea "x"
type textarea "summarize [PERSON_NAME]'s key arguments and suggest ways to"
type textarea "x"
type textarea "summarize [PERSON_NAME]'s key arguments and suggest ways to i"
type textarea "x"
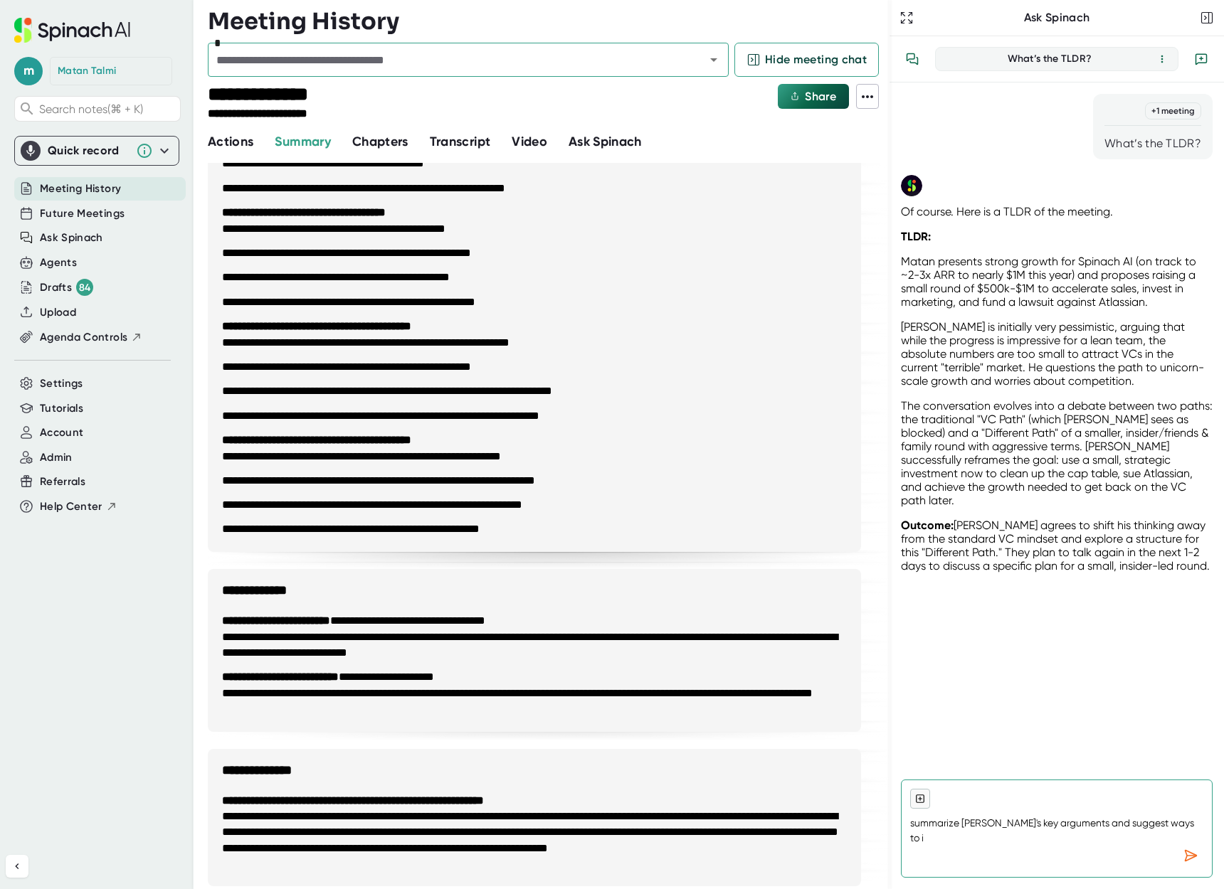
type textarea "summarize [PERSON_NAME]'s key arguments and suggest ways to im"
type textarea "x"
type textarea "summarize [PERSON_NAME]'s key arguments and suggest ways to imp"
type textarea "x"
type textarea "summarize [PERSON_NAME]'s key arguments and suggest ways to impr"
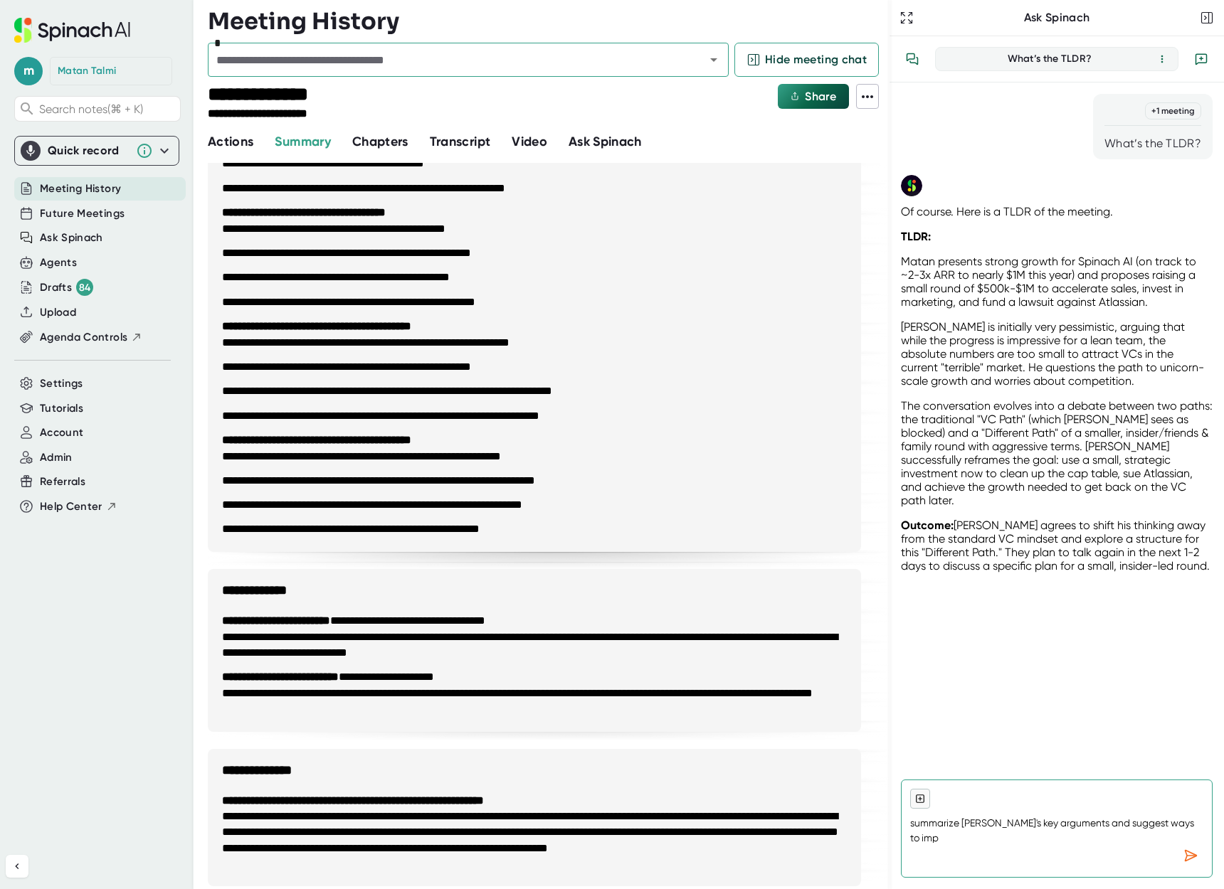
type textarea "x"
type textarea "summarize [PERSON_NAME]'s key arguments and suggest ways to impro"
type textarea "x"
type textarea "summarize [PERSON_NAME]'s key arguments and suggest ways to improv"
type textarea "x"
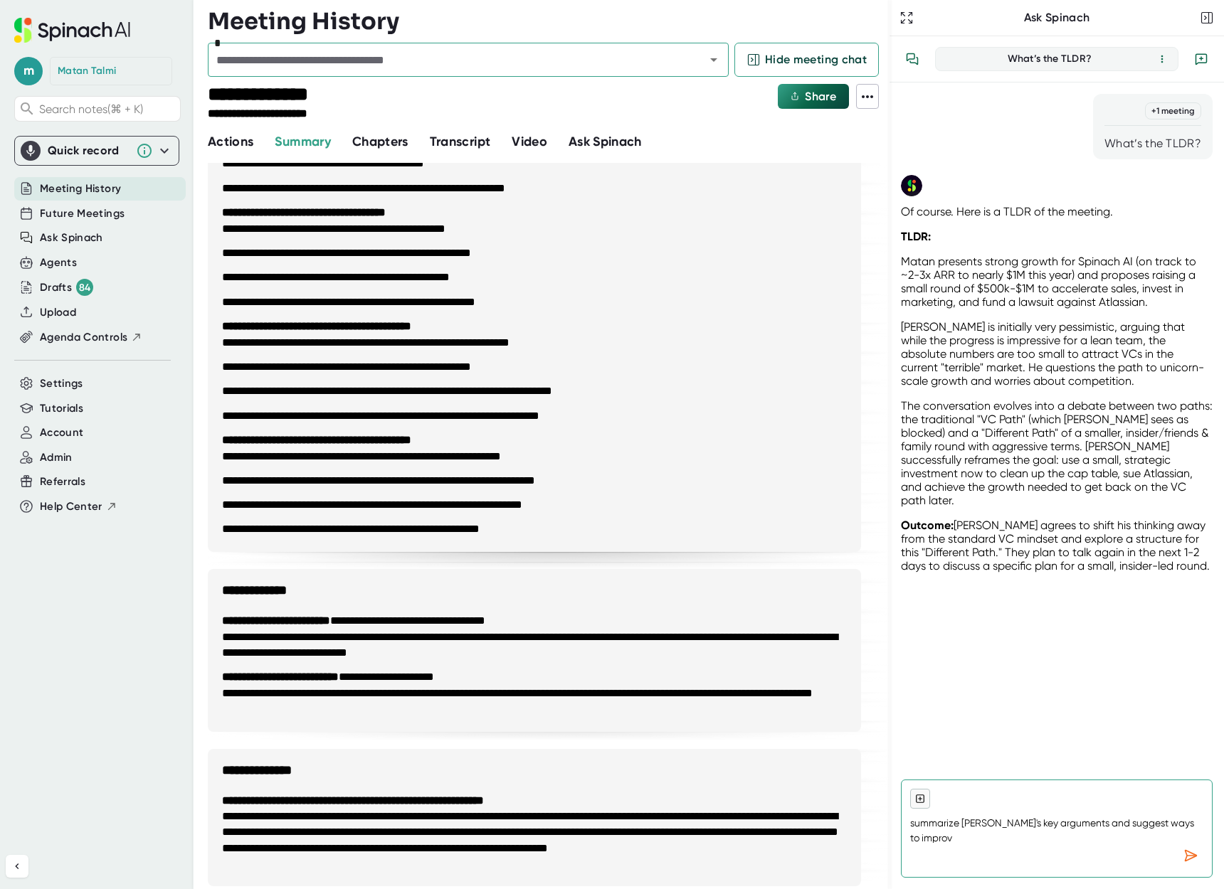
type textarea "summarize [PERSON_NAME]'s key arguments and suggest ways to improve"
type textarea "x"
type textarea "summarize [PERSON_NAME]'s key arguments and suggest ways to improve"
type textarea "x"
type textarea "summarize [PERSON_NAME]'s key arguments and suggest ways to improve t"
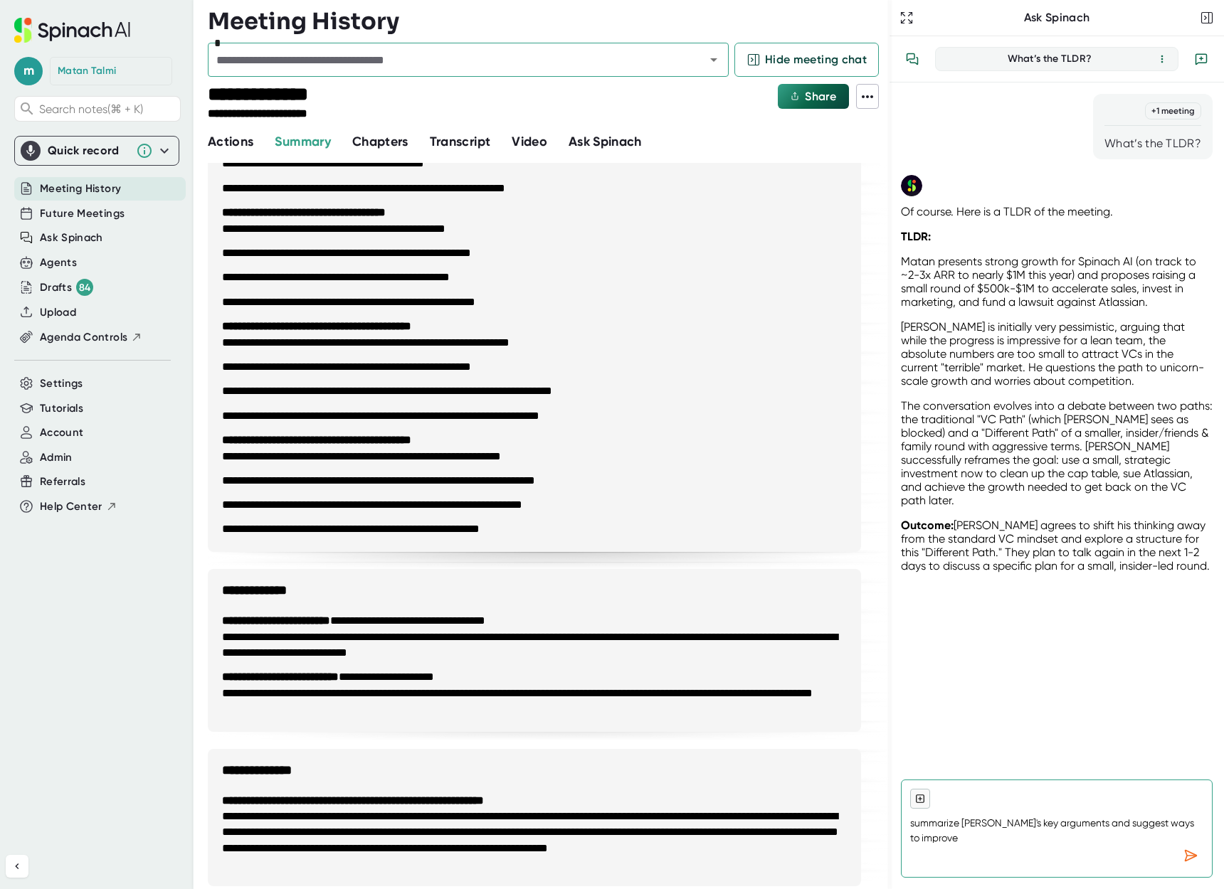
type textarea "x"
type textarea "summarize [PERSON_NAME]'s key arguments and suggest ways to improve th"
type textarea "x"
type textarea "summarize [PERSON_NAME]'s key arguments and suggest ways to improve the"
type textarea "x"
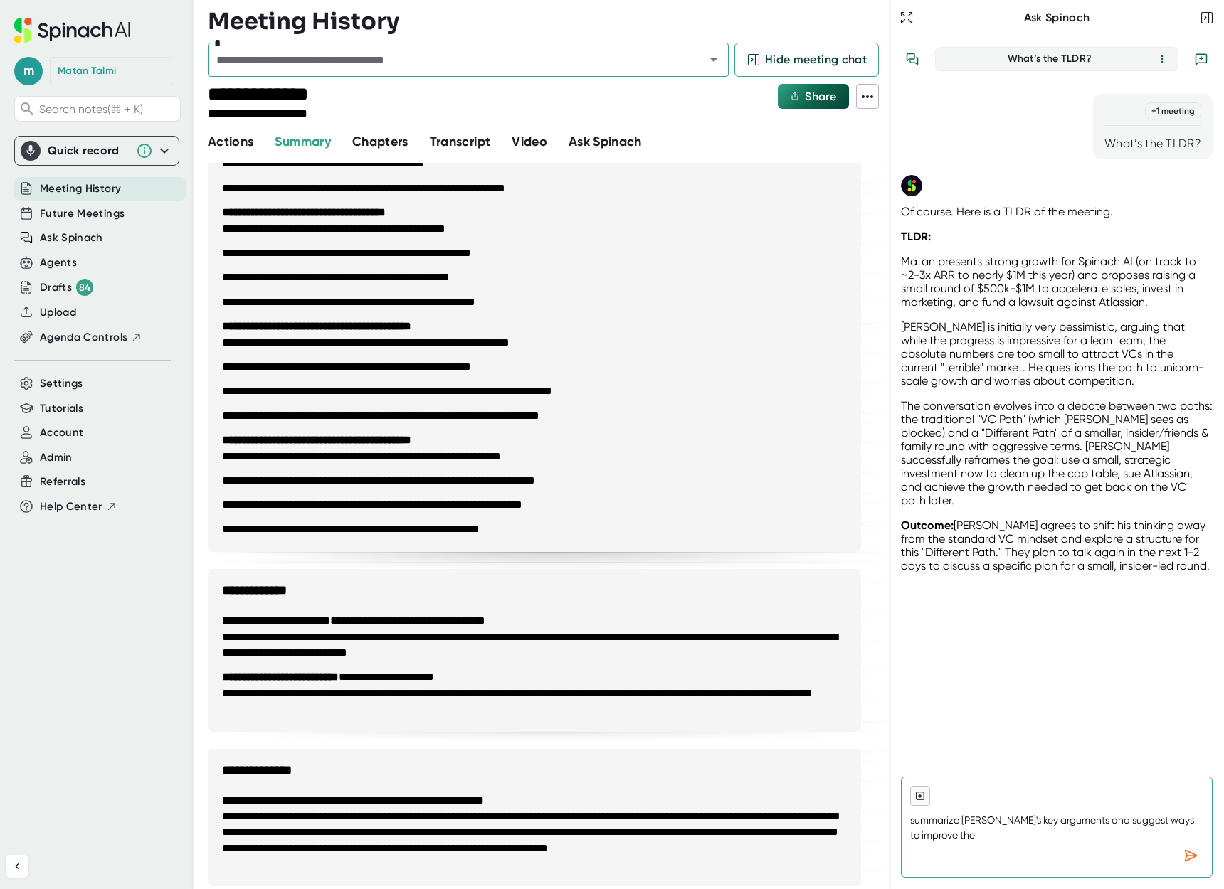
type textarea "summarize [PERSON_NAME]'s key arguments and suggest ways to improve them"
type textarea "x"
type textarea "summarize [PERSON_NAME]'s key arguments and suggest ways to improve them"
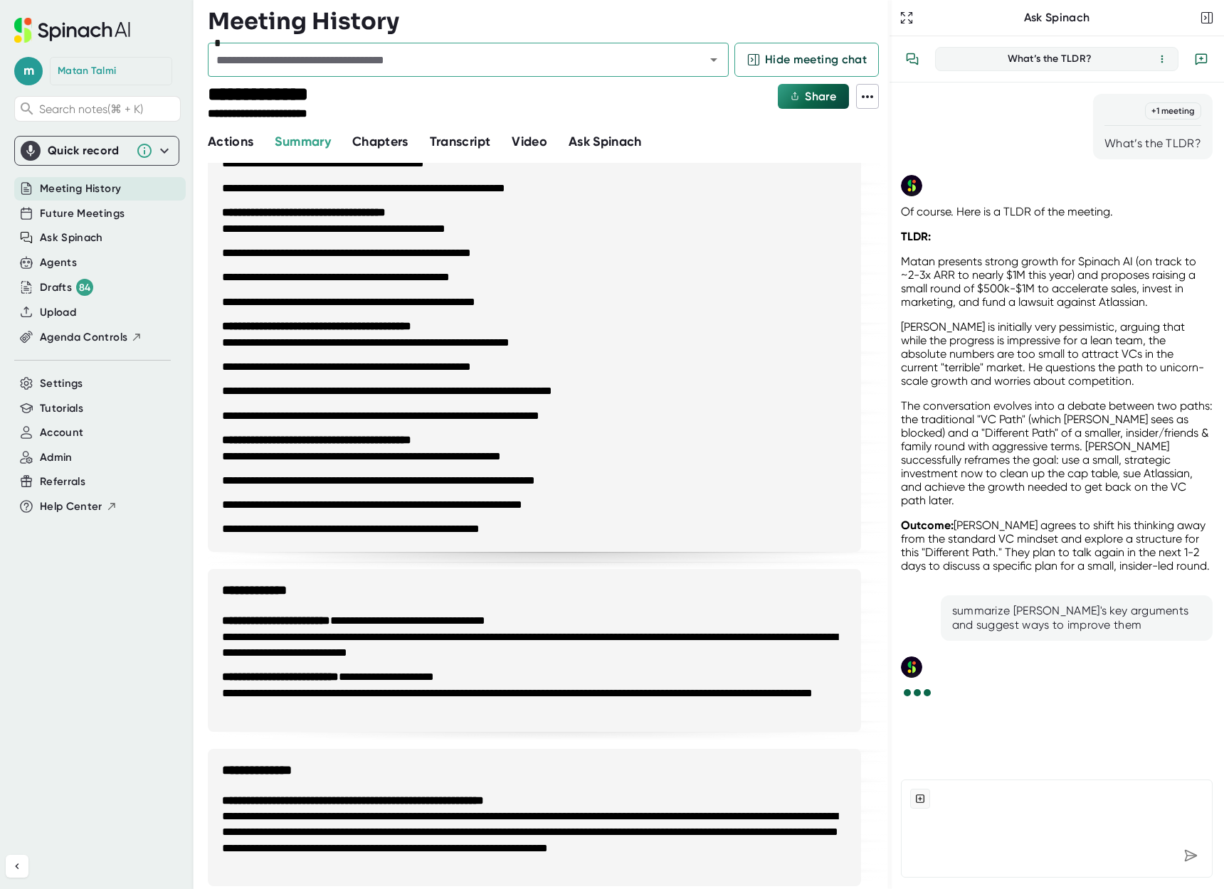
type textarea "x"
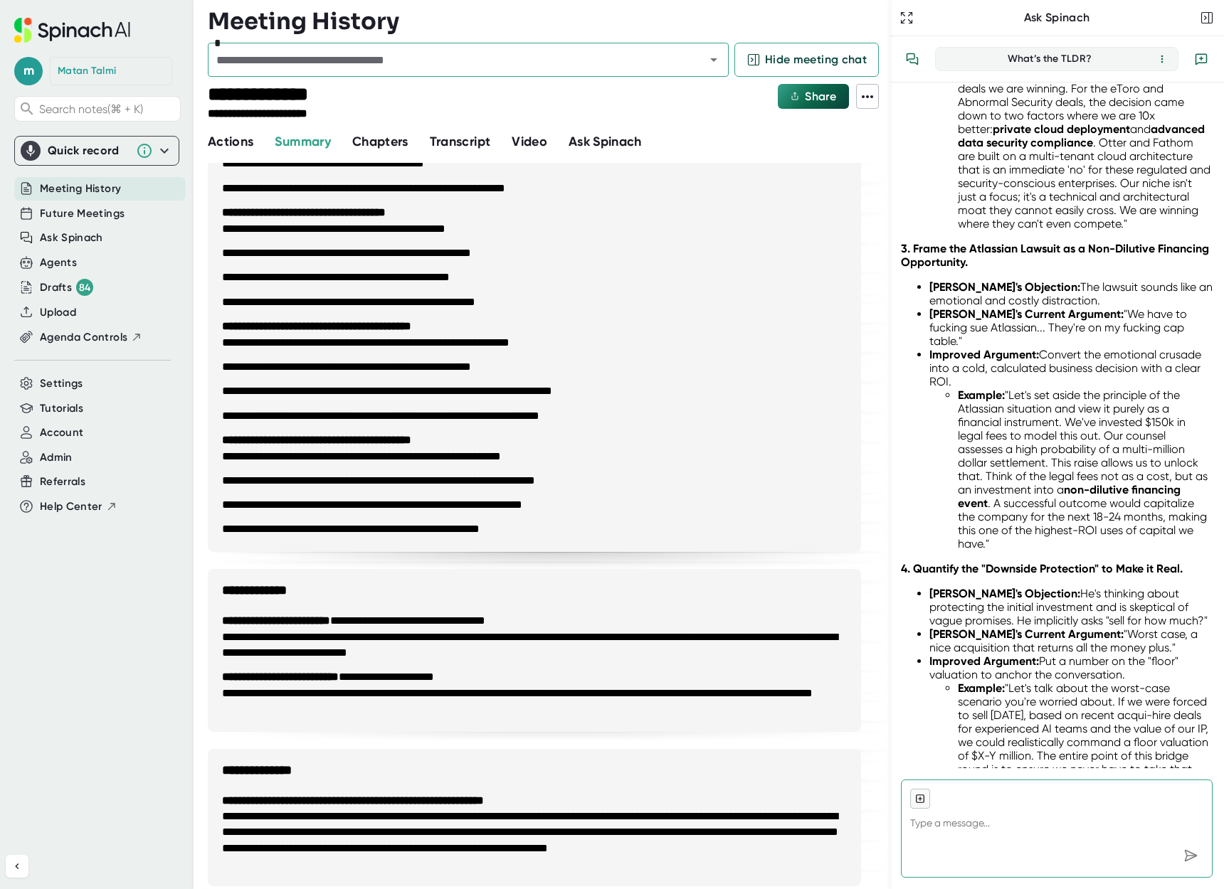
scroll to position [2037, 0]
